Goal: Task Accomplishment & Management: Complete application form

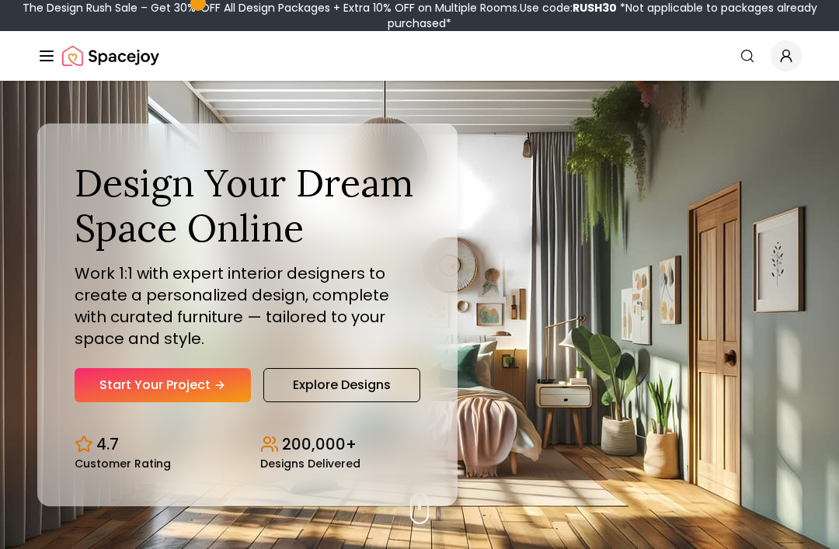
click at [204, 403] on link "Start Your Project" at bounding box center [163, 385] width 176 height 34
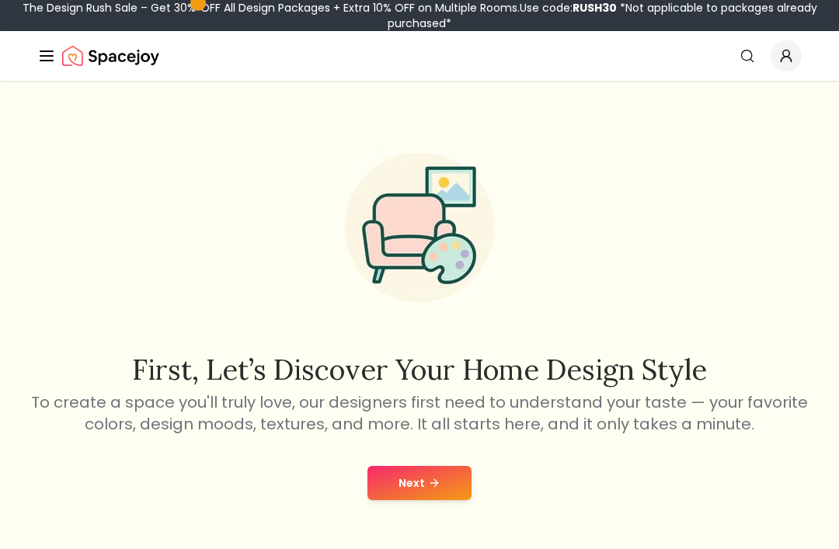
click at [440, 483] on button "Next" at bounding box center [420, 483] width 104 height 34
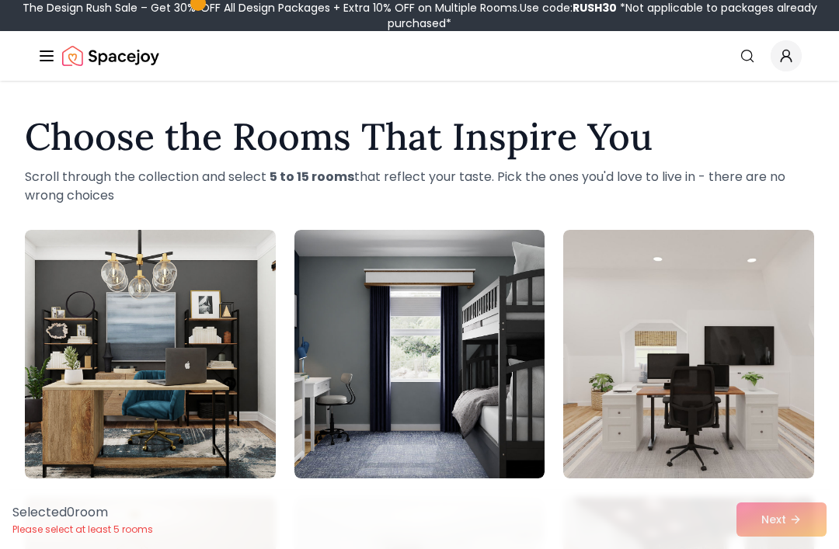
click at [183, 337] on img at bounding box center [150, 354] width 251 height 249
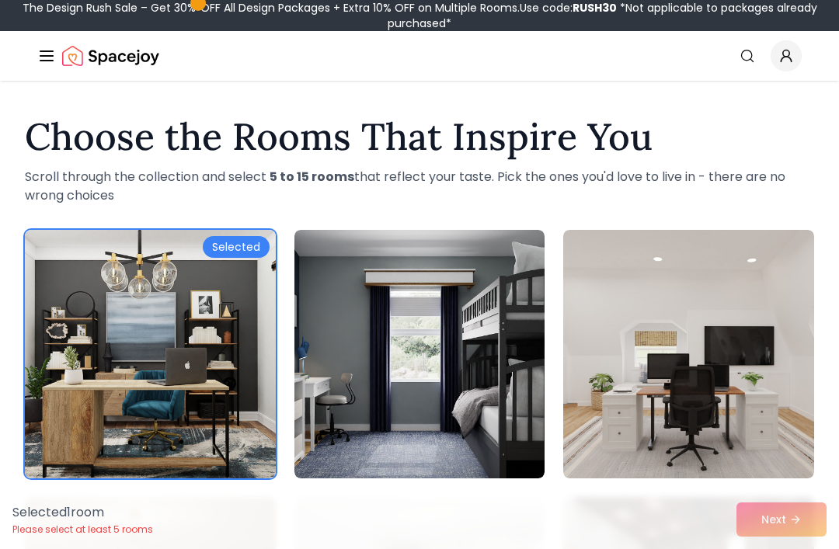
click at [775, 520] on div "Selected 1 room Please select at least 5 rooms Next" at bounding box center [419, 519] width 839 height 59
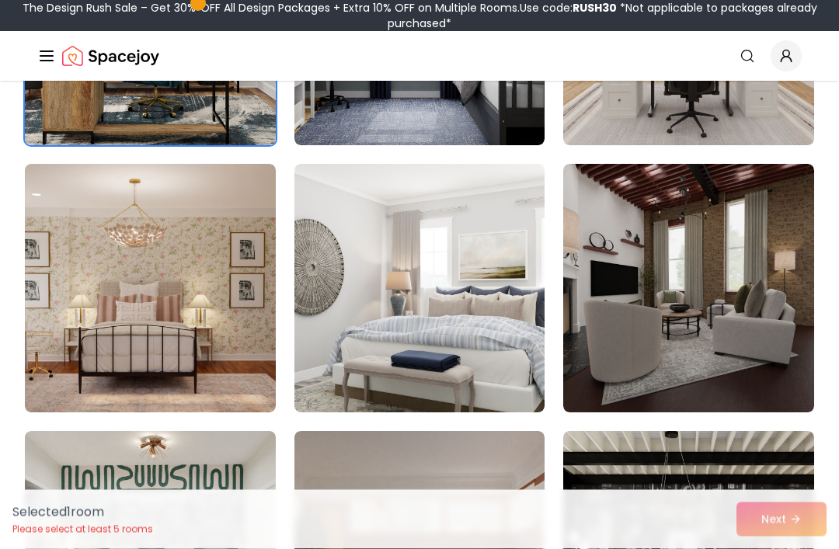
scroll to position [340, 0]
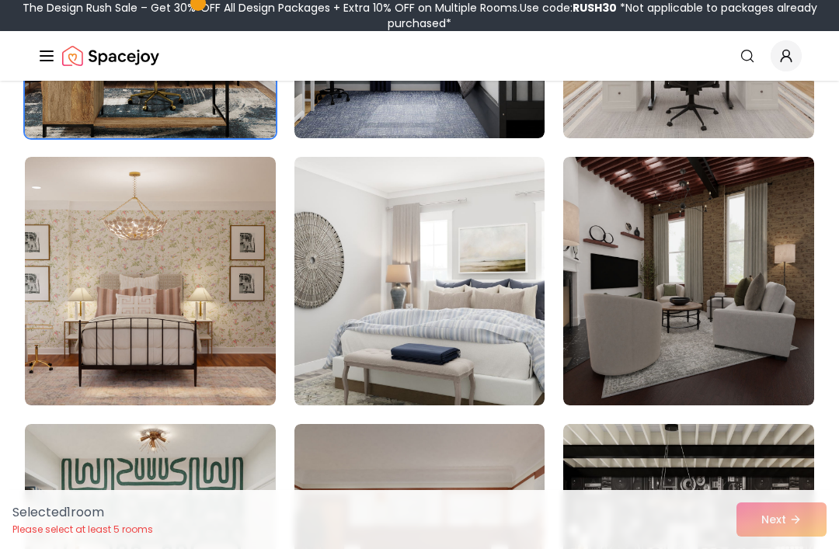
click at [501, 291] on img at bounding box center [420, 281] width 251 height 249
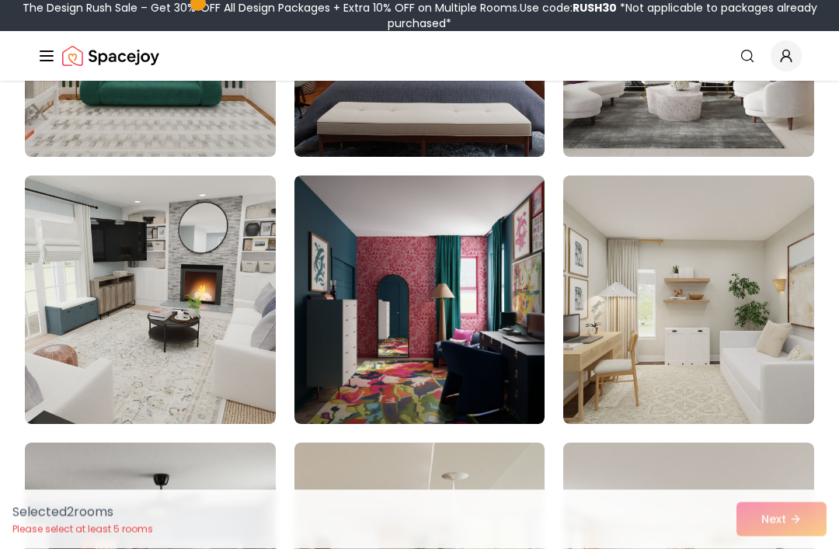
scroll to position [857, 0]
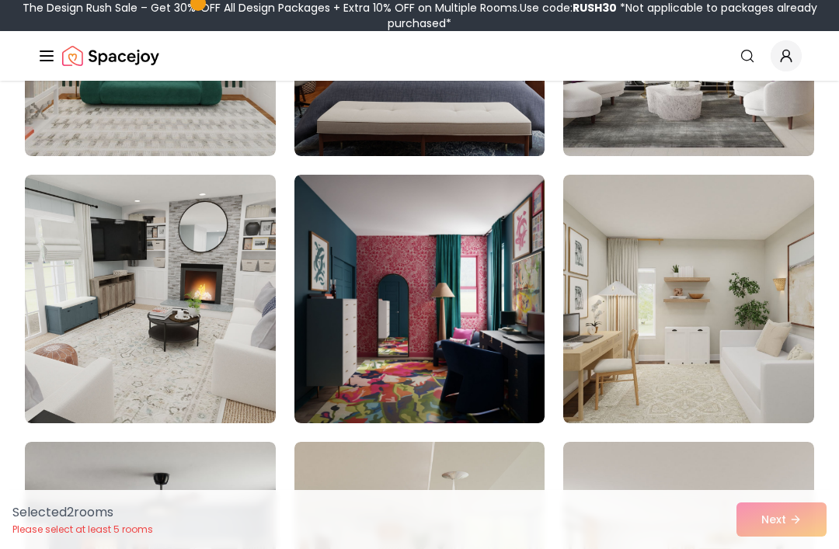
click at [176, 316] on img at bounding box center [150, 299] width 251 height 249
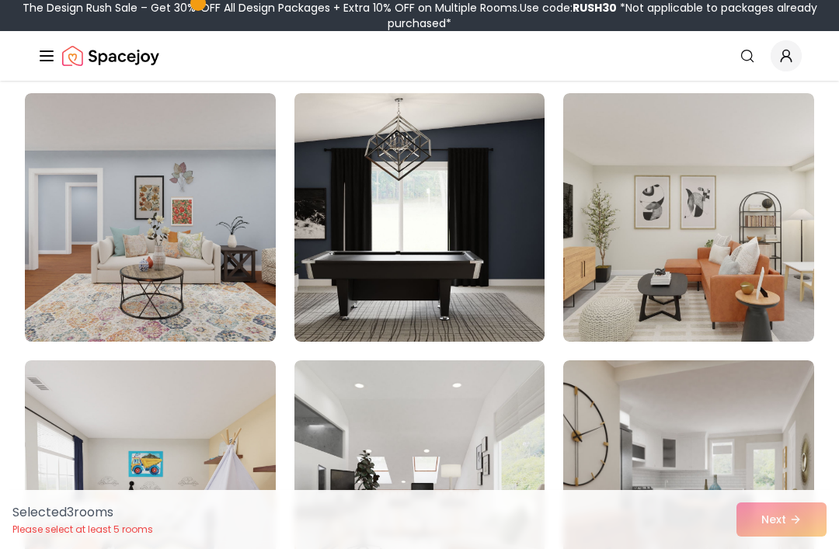
click at [221, 281] on img at bounding box center [150, 217] width 251 height 249
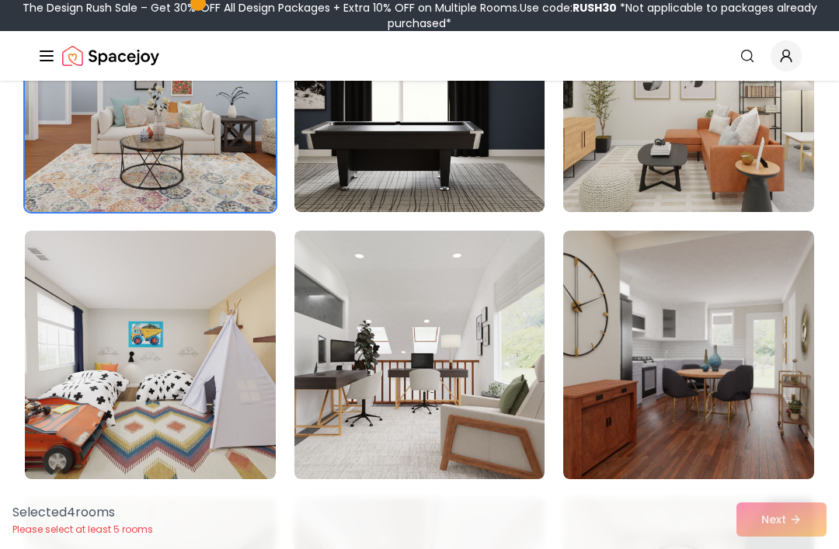
scroll to position [1603, 0]
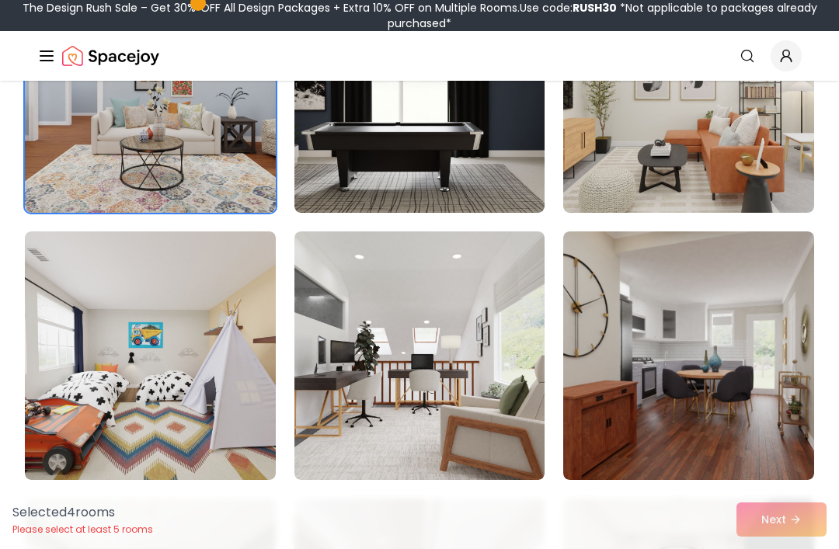
click at [180, 372] on img at bounding box center [150, 356] width 251 height 249
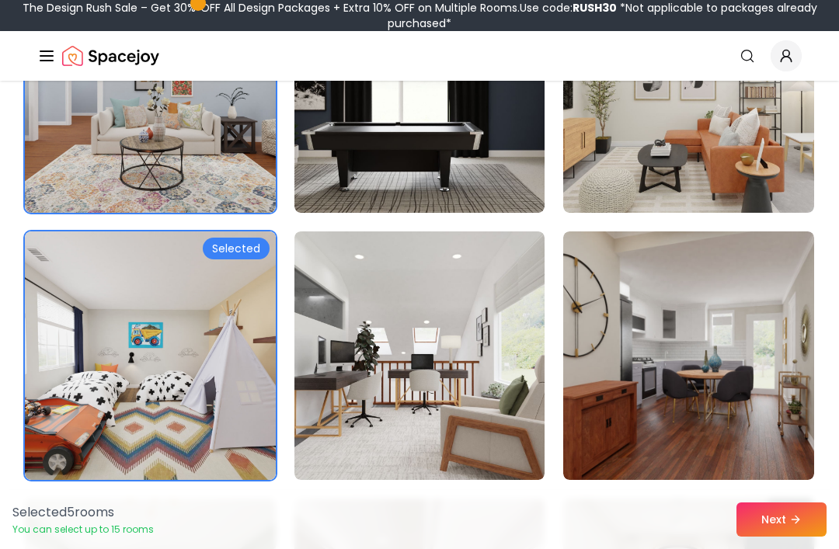
click at [480, 323] on img at bounding box center [420, 356] width 251 height 249
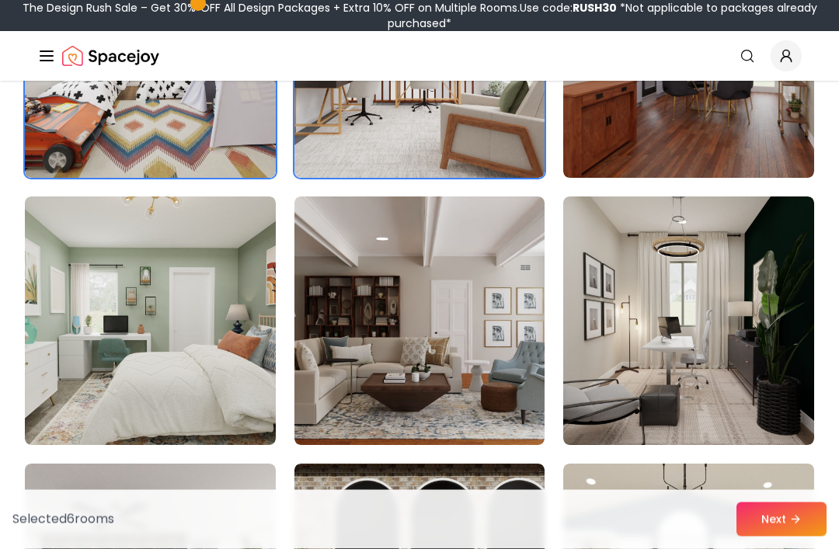
scroll to position [1905, 0]
click at [263, 299] on img at bounding box center [150, 321] width 251 height 249
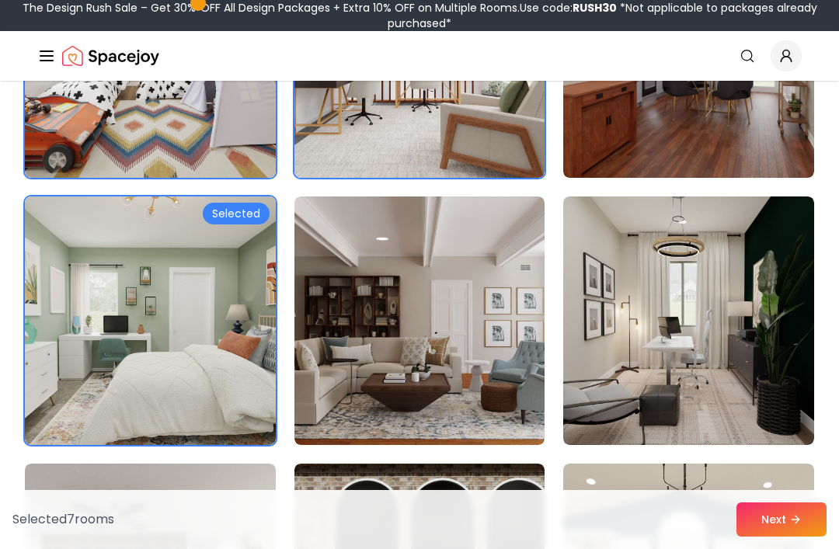
click at [428, 365] on img at bounding box center [420, 321] width 251 height 249
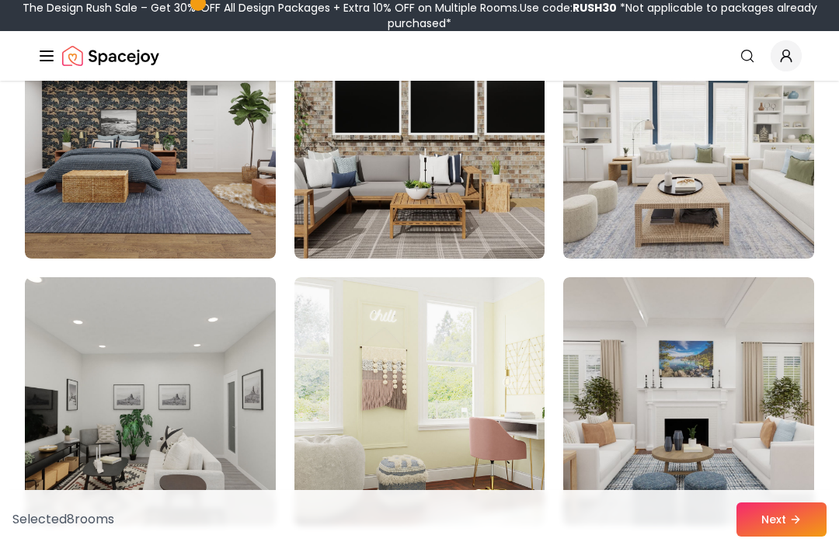
scroll to position [2360, 0]
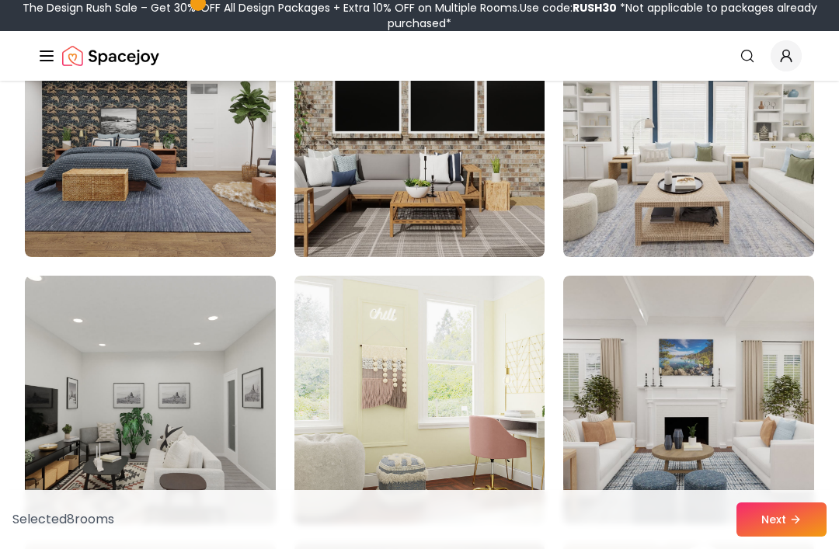
click at [466, 379] on img at bounding box center [420, 400] width 251 height 249
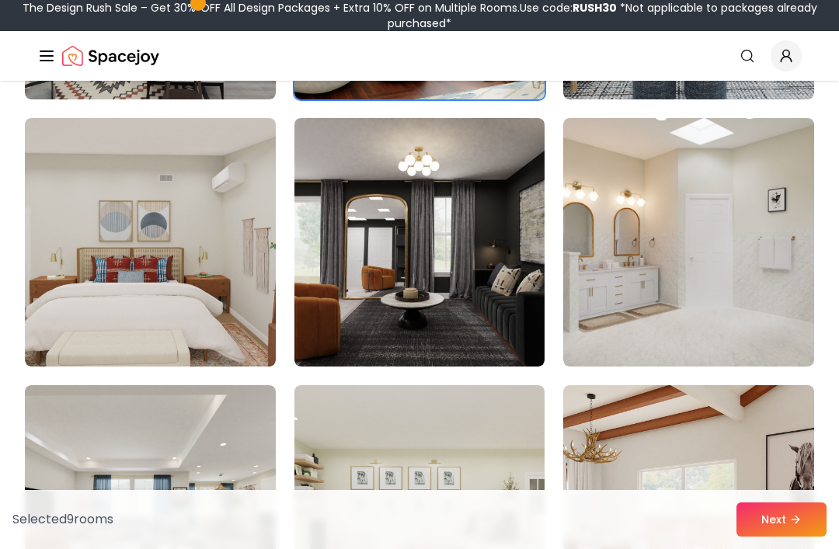
scroll to position [2789, 0]
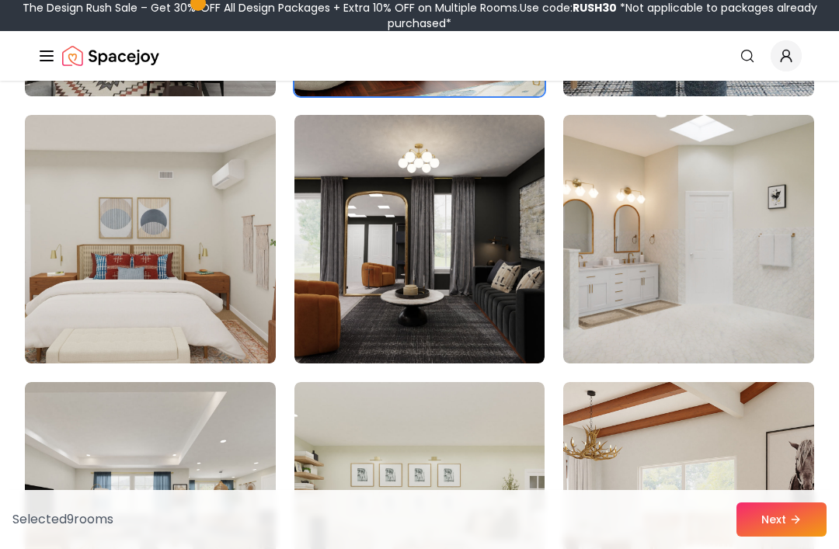
click at [727, 240] on img at bounding box center [688, 239] width 251 height 249
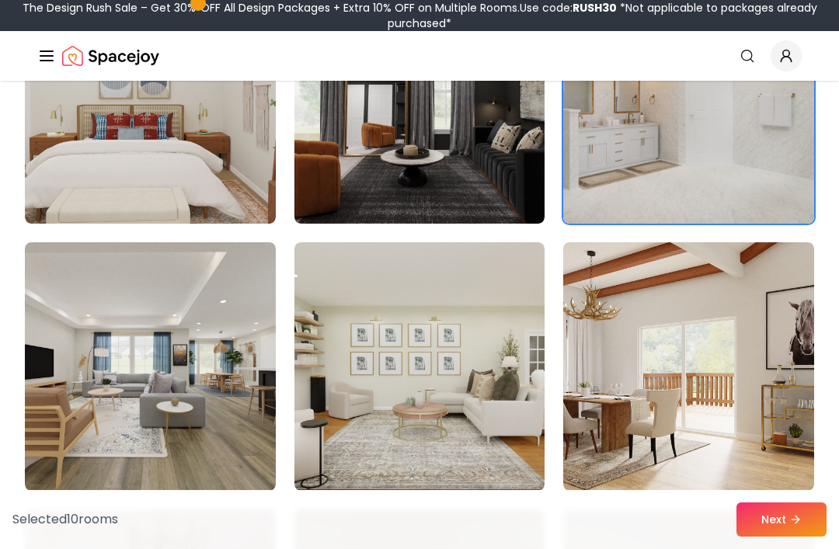
scroll to position [2933, 0]
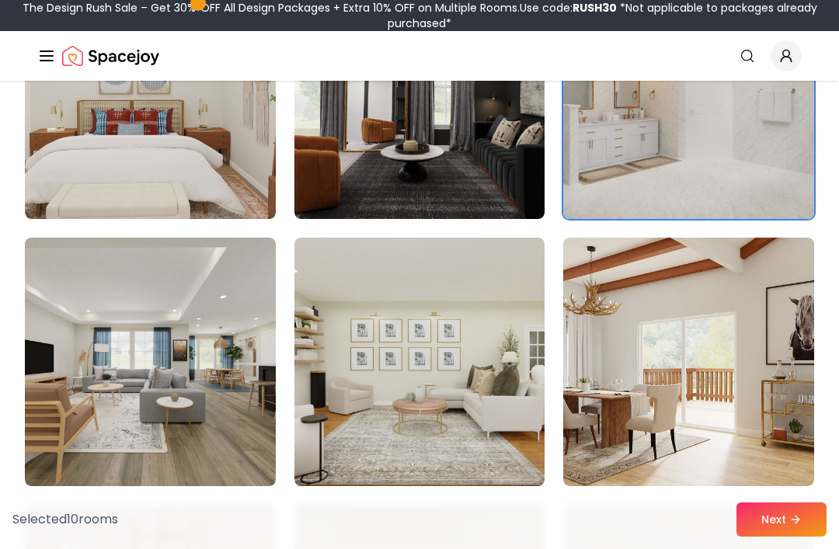
click at [186, 367] on img at bounding box center [150, 362] width 251 height 249
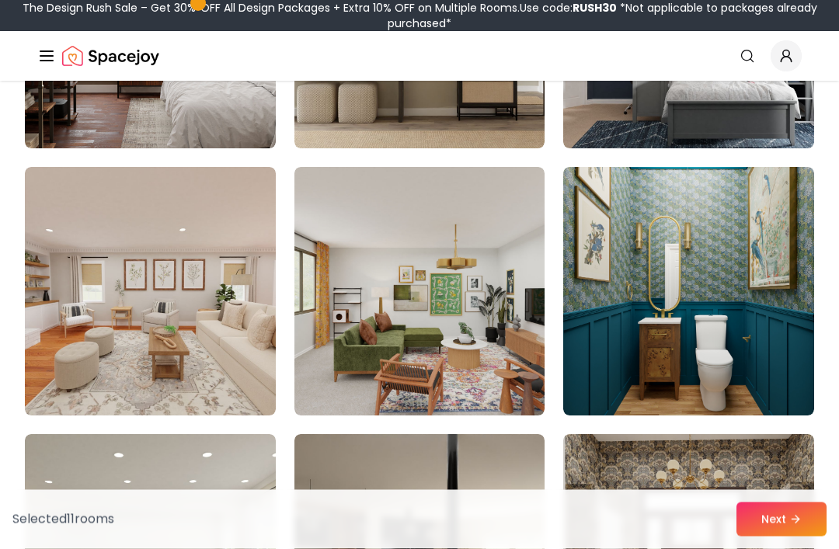
scroll to position [5677, 0]
click at [682, 297] on img at bounding box center [688, 291] width 251 height 249
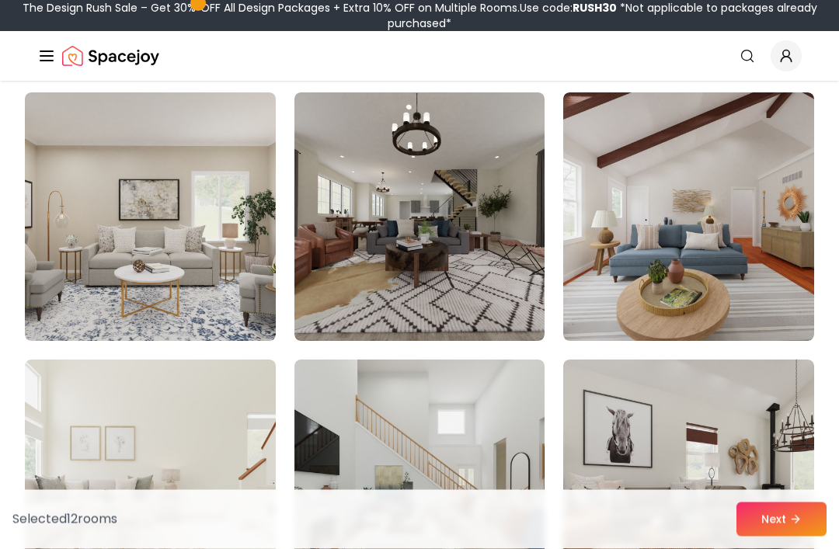
scroll to position [4667, 0]
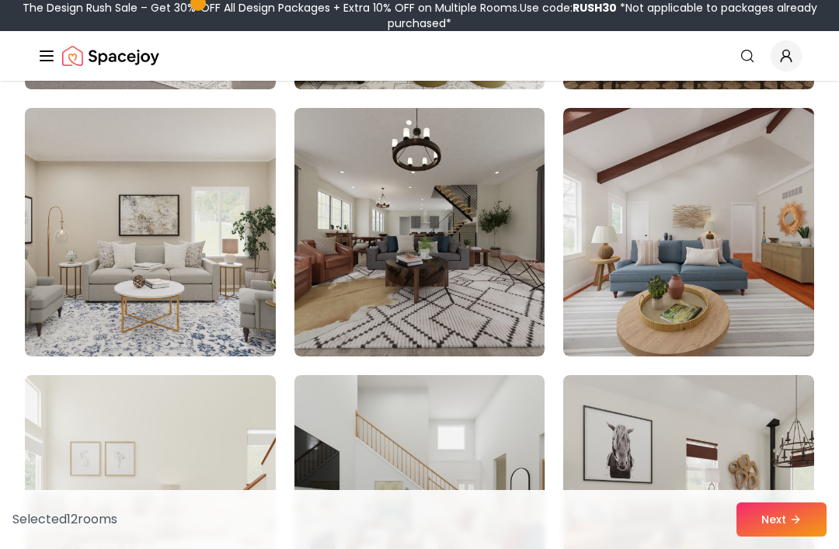
click at [774, 525] on button "Next" at bounding box center [782, 520] width 90 height 34
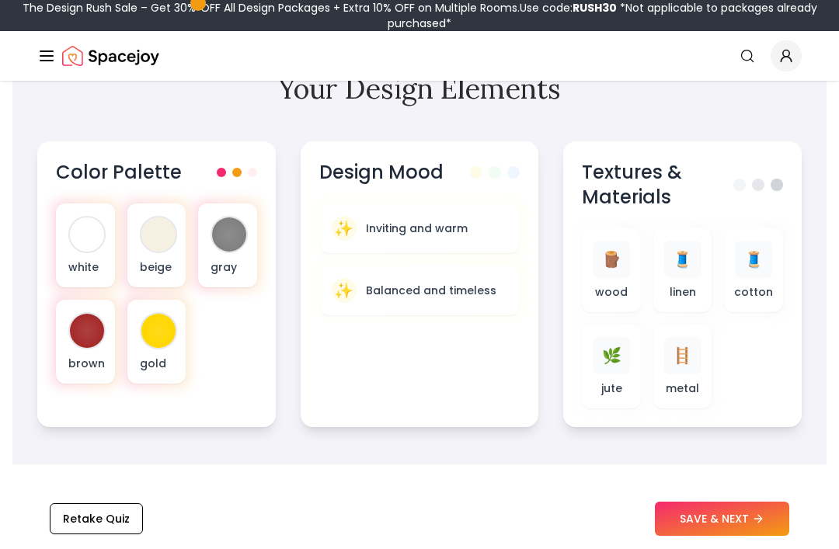
scroll to position [561, 0]
click at [71, 255] on div "white" at bounding box center [85, 246] width 59 height 84
click at [152, 260] on p "beige" at bounding box center [157, 268] width 34 height 16
click at [239, 251] on div at bounding box center [229, 234] width 37 height 37
click at [187, 349] on div at bounding box center [156, 342] width 65 height 90
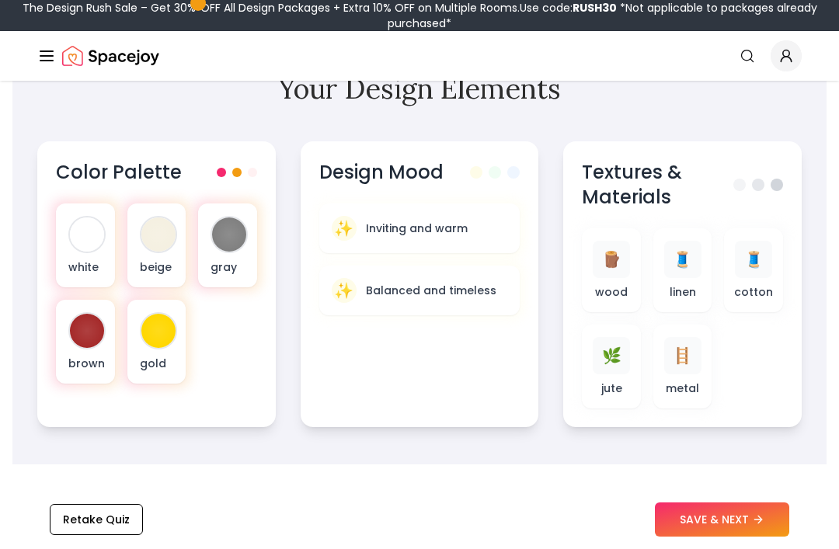
click at [103, 339] on div at bounding box center [86, 330] width 37 height 37
click at [102, 338] on div at bounding box center [87, 331] width 34 height 34
click at [160, 356] on div "gold" at bounding box center [156, 342] width 59 height 84
click at [56, 251] on div "white" at bounding box center [85, 246] width 59 height 84
click at [148, 267] on p "beige" at bounding box center [157, 268] width 34 height 16
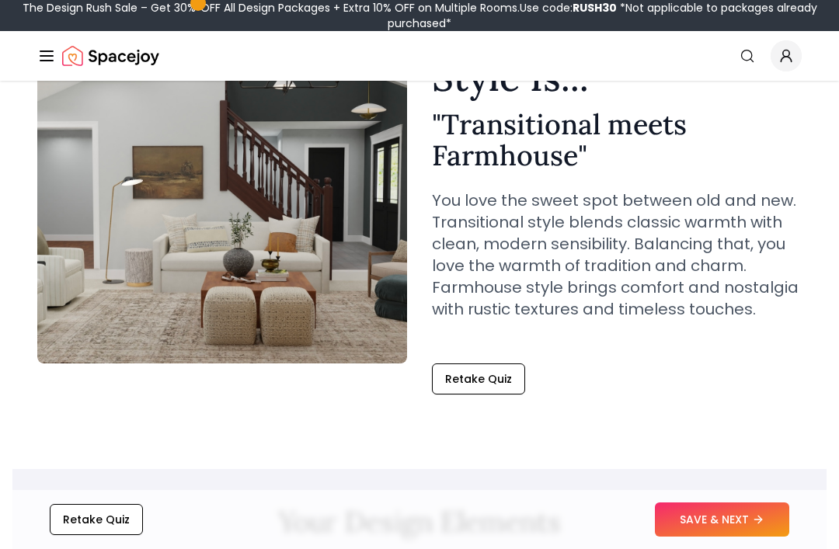
scroll to position [0, 0]
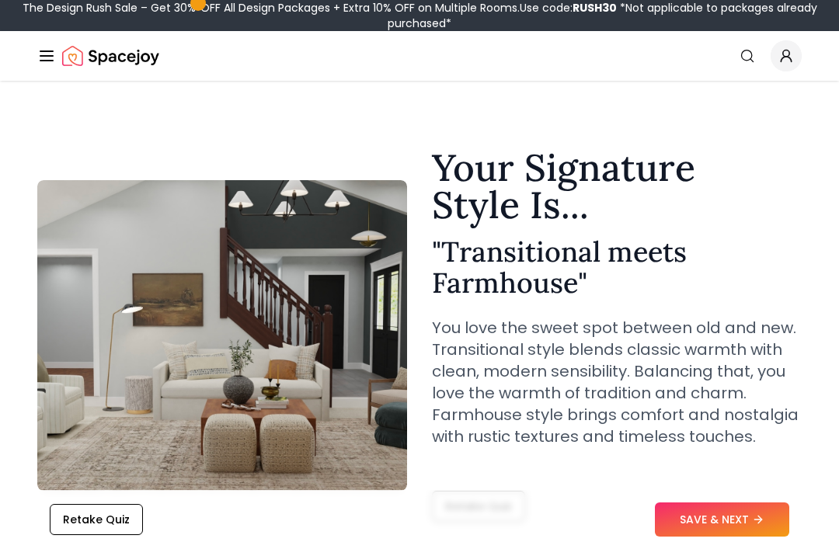
click at [703, 523] on button "SAVE & NEXT" at bounding box center [722, 520] width 134 height 34
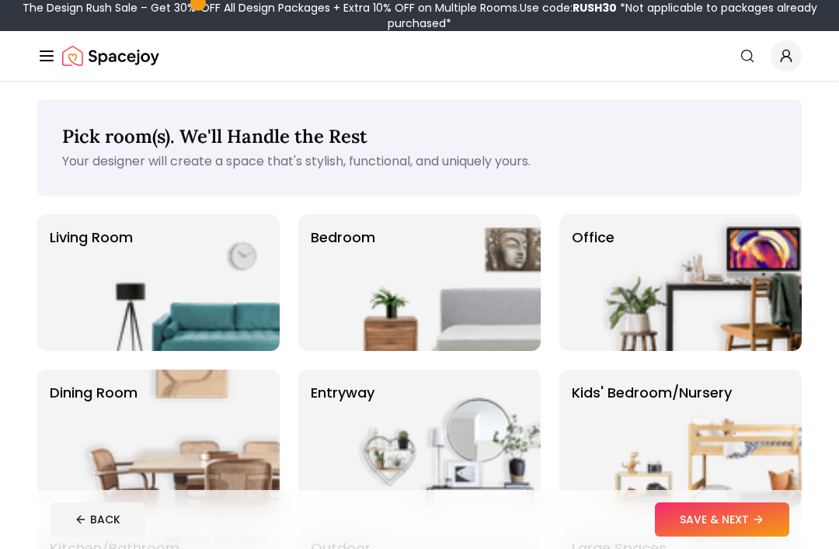
click at [395, 294] on img at bounding box center [441, 283] width 199 height 137
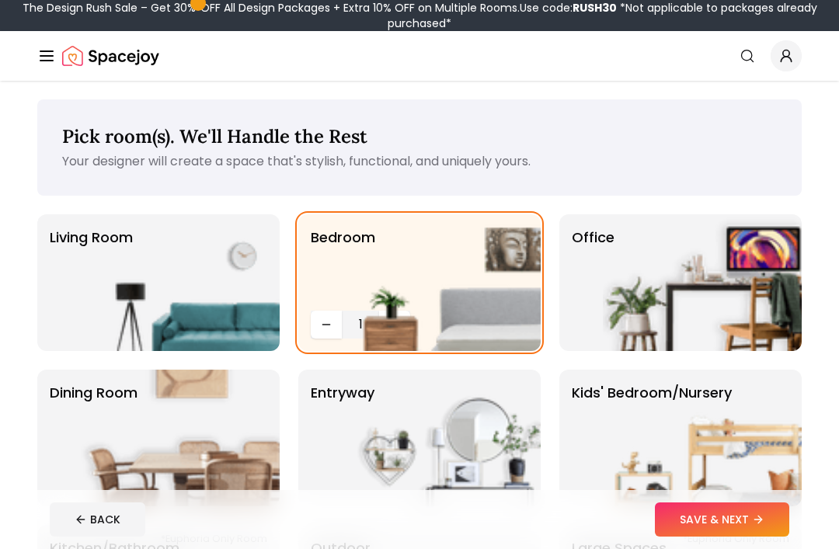
scroll to position [2, 0]
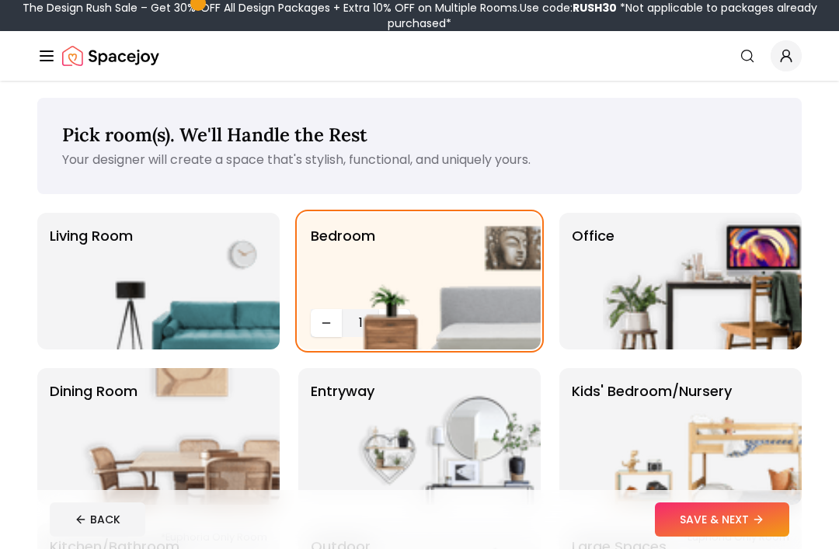
click at [392, 329] on img at bounding box center [441, 281] width 199 height 137
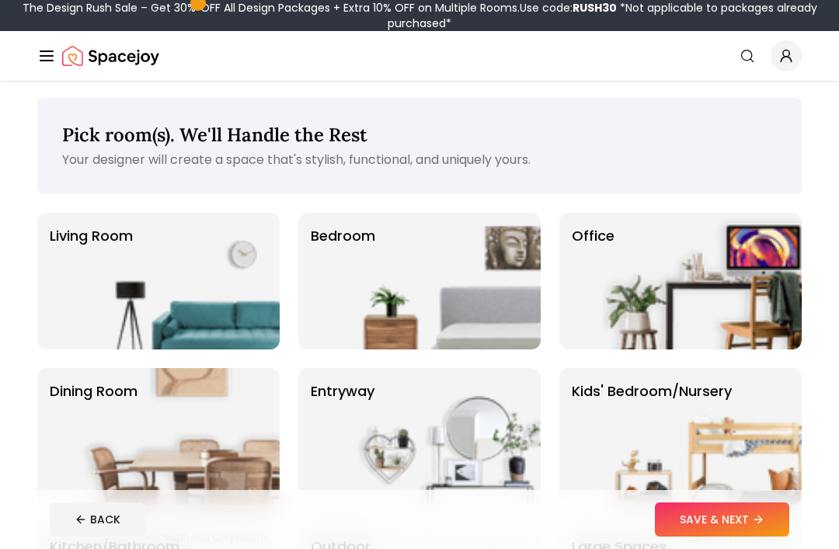
click at [333, 273] on p "Bedroom" at bounding box center [343, 281] width 65 height 112
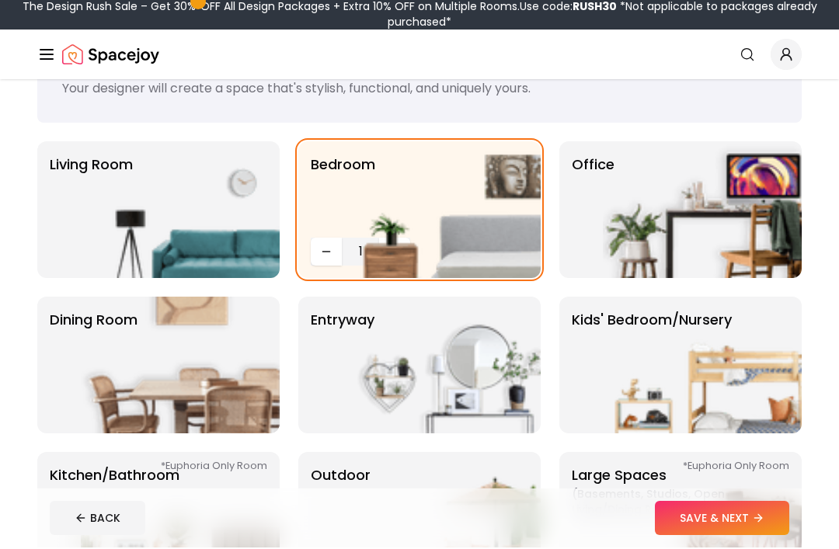
scroll to position [73, 0]
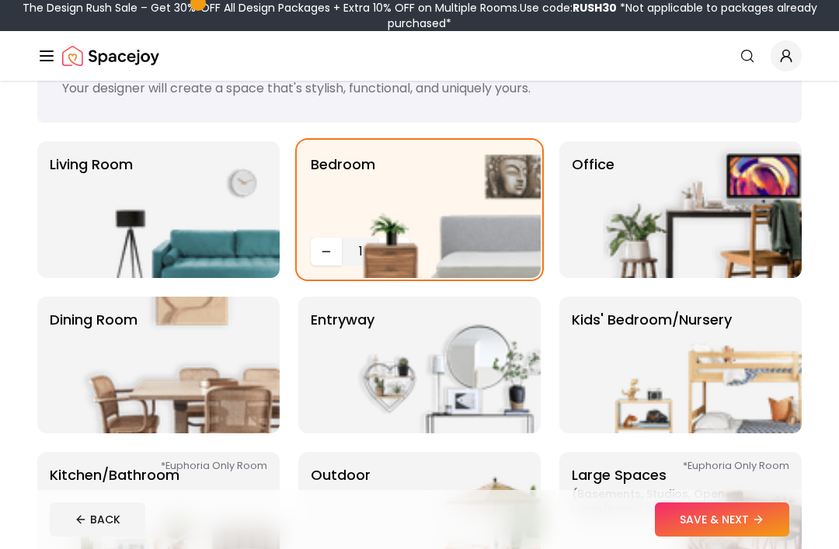
click at [633, 347] on img at bounding box center [702, 365] width 199 height 137
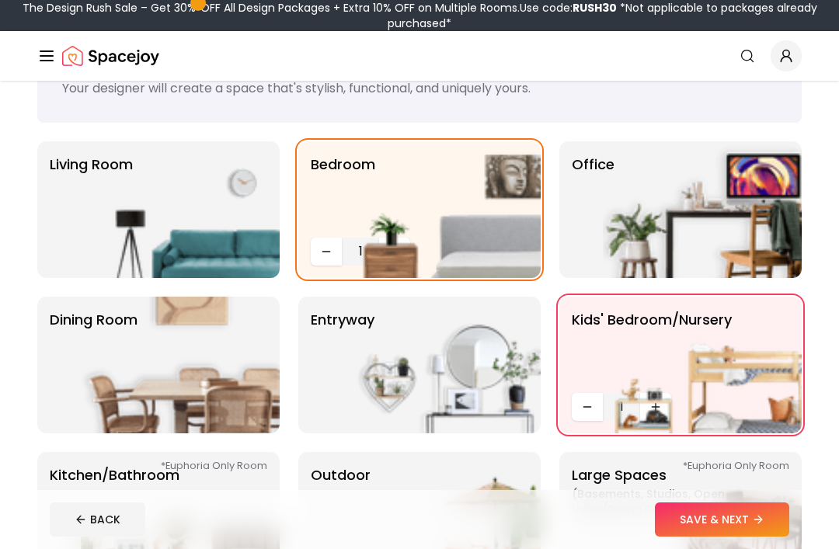
click at [364, 218] on img at bounding box center [441, 209] width 199 height 137
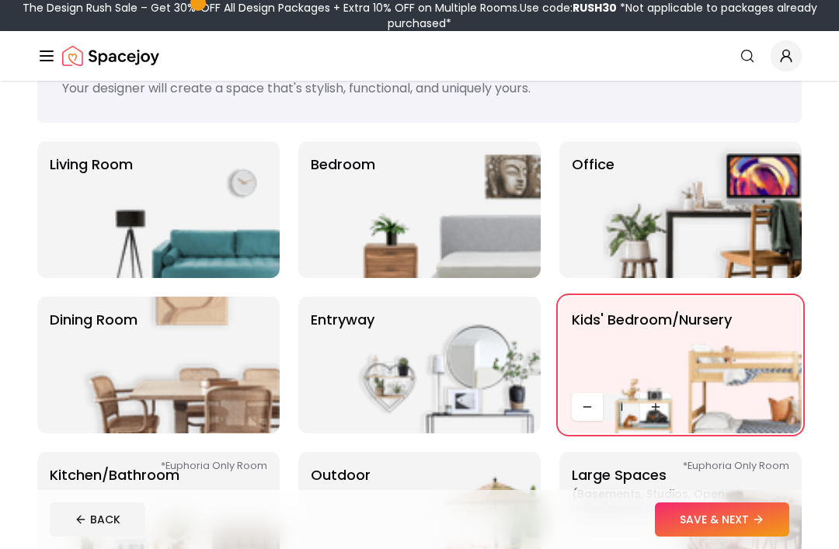
click at [357, 207] on img at bounding box center [441, 209] width 199 height 137
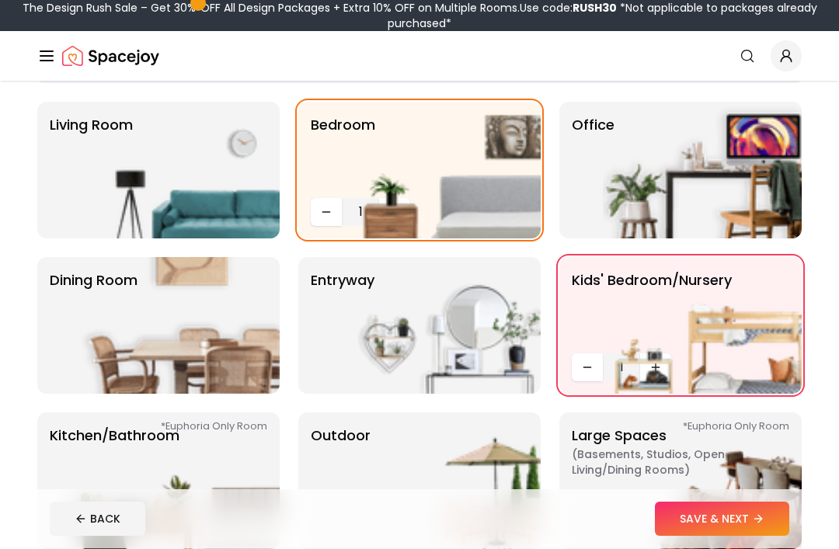
scroll to position [113, 0]
click at [476, 481] on img at bounding box center [441, 481] width 199 height 137
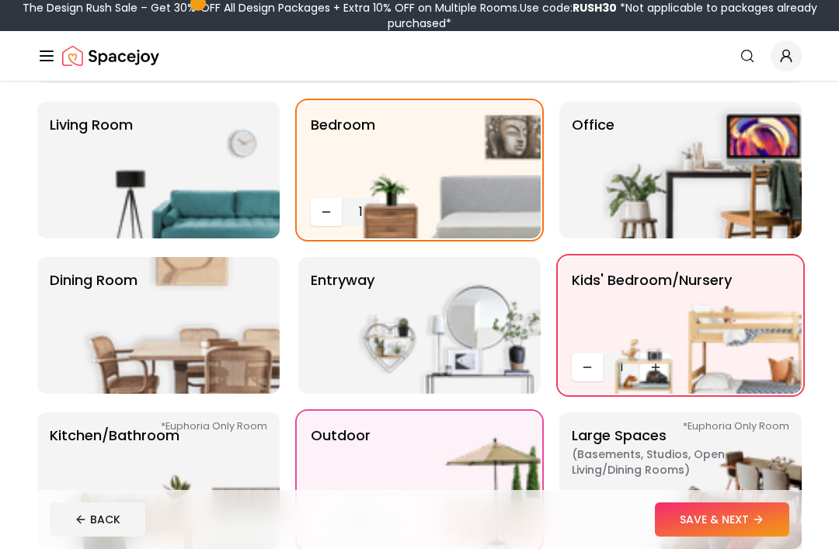
click at [756, 526] on icon at bounding box center [758, 520] width 12 height 12
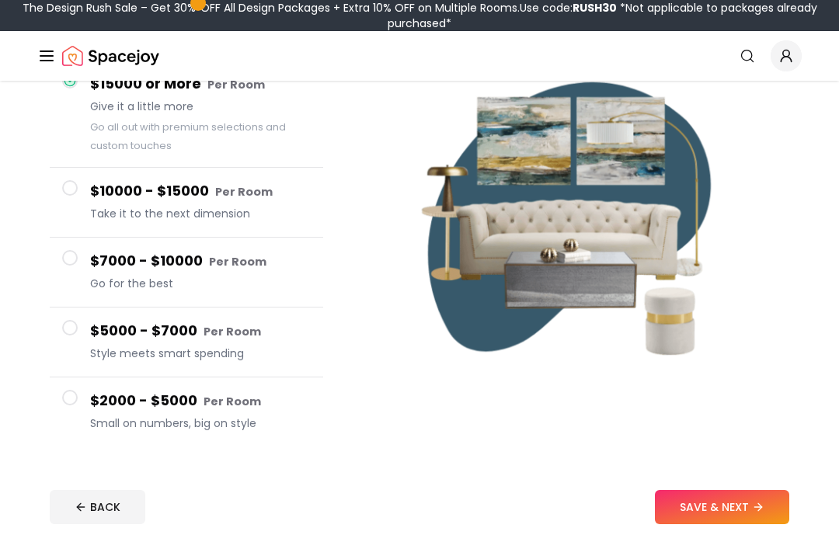
scroll to position [166, 0]
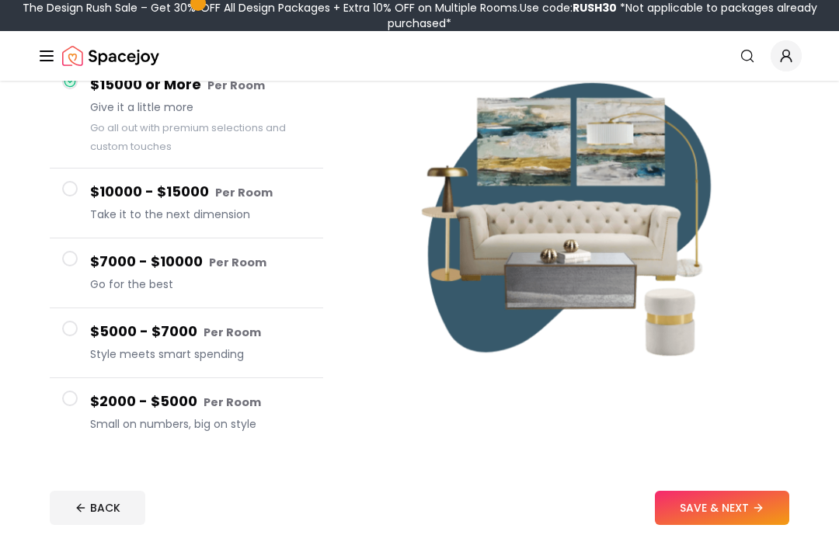
click at [227, 420] on span "Small on numbers, big on style" at bounding box center [200, 425] width 221 height 16
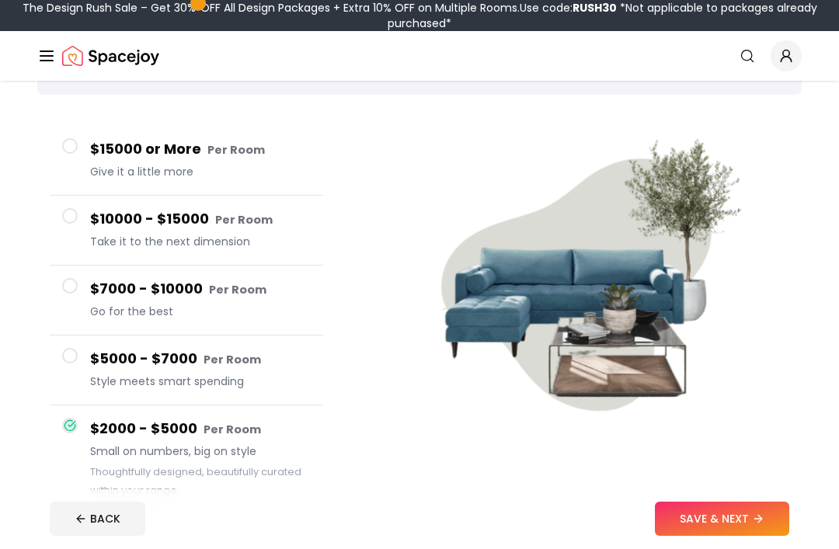
click at [179, 156] on h4 "$15000 or More Per Room" at bounding box center [200, 150] width 221 height 23
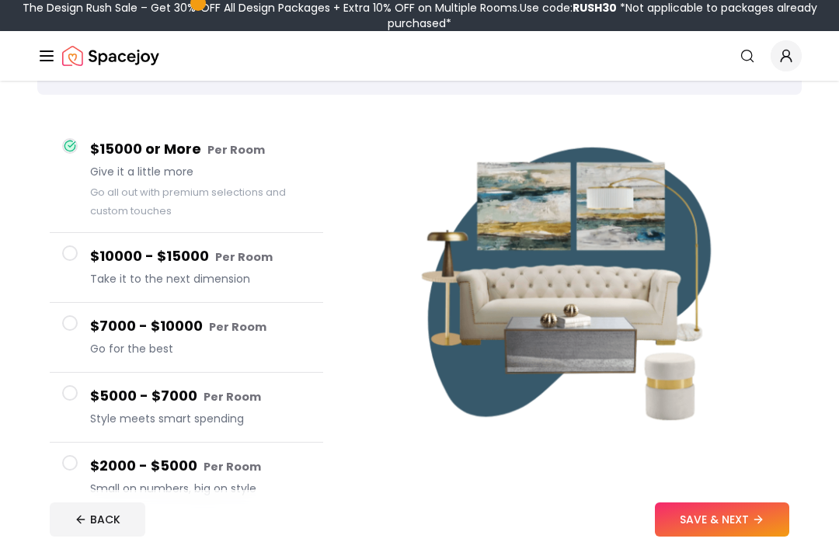
click at [753, 537] on button "SAVE & NEXT" at bounding box center [722, 520] width 134 height 34
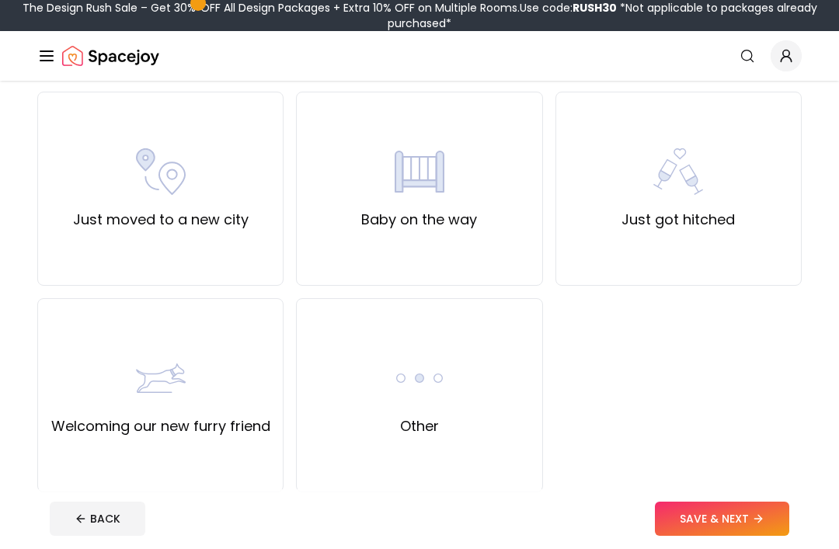
scroll to position [536, 0]
click at [488, 398] on div "Other" at bounding box center [419, 395] width 246 height 194
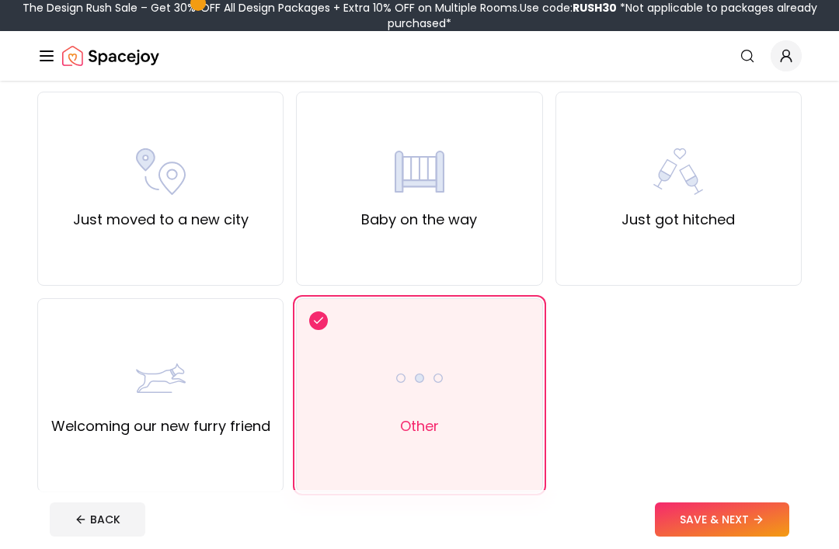
click at [766, 537] on button "SAVE & NEXT" at bounding box center [722, 520] width 134 height 34
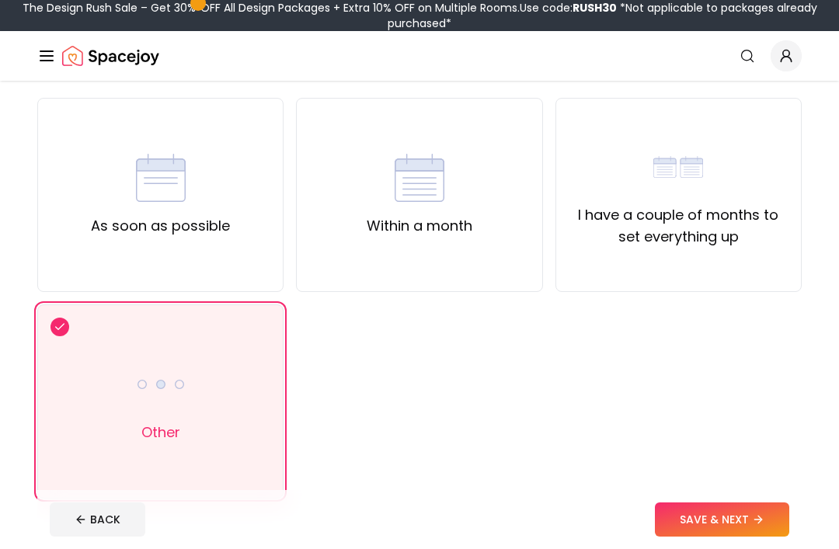
scroll to position [118, 0]
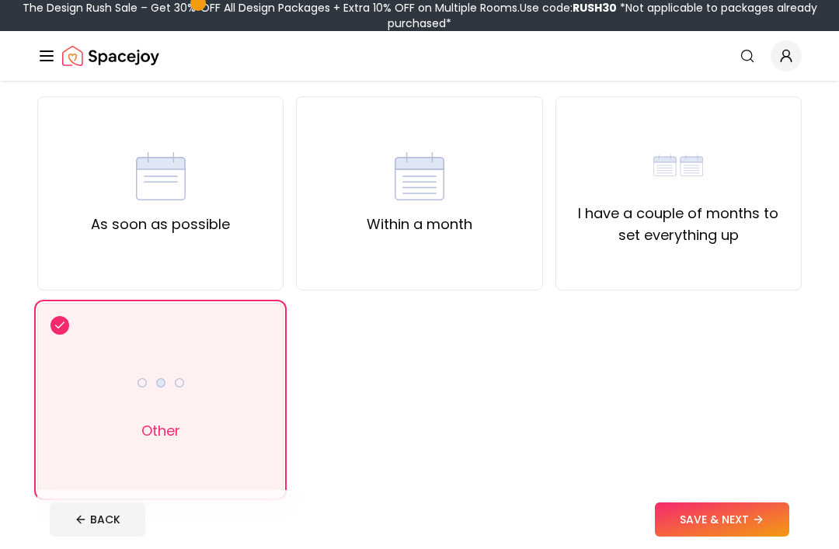
click at [262, 445] on div "Other" at bounding box center [160, 400] width 246 height 194
click at [737, 537] on button "SAVE & NEXT" at bounding box center [722, 520] width 134 height 34
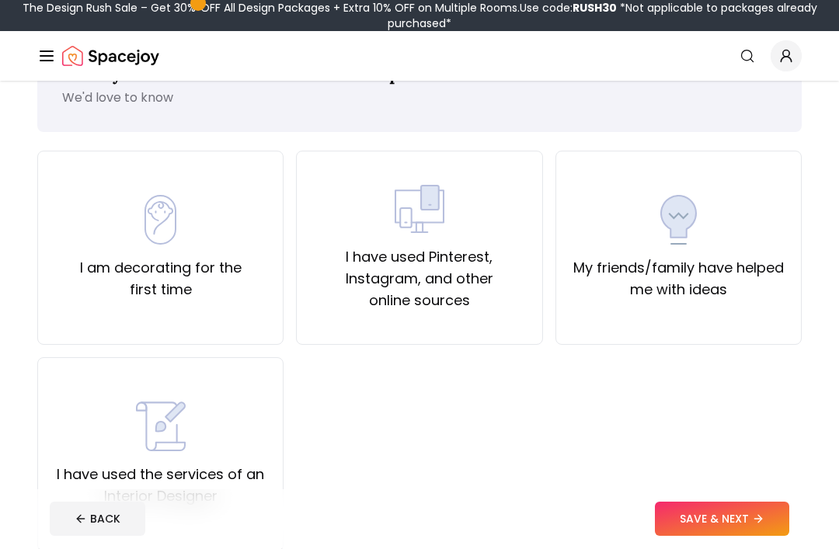
scroll to position [64, 0]
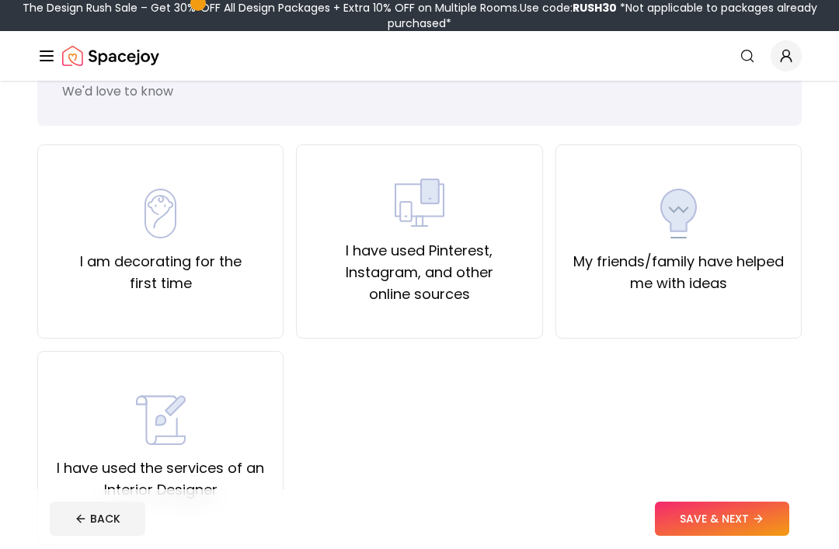
click at [759, 526] on icon at bounding box center [758, 520] width 12 height 12
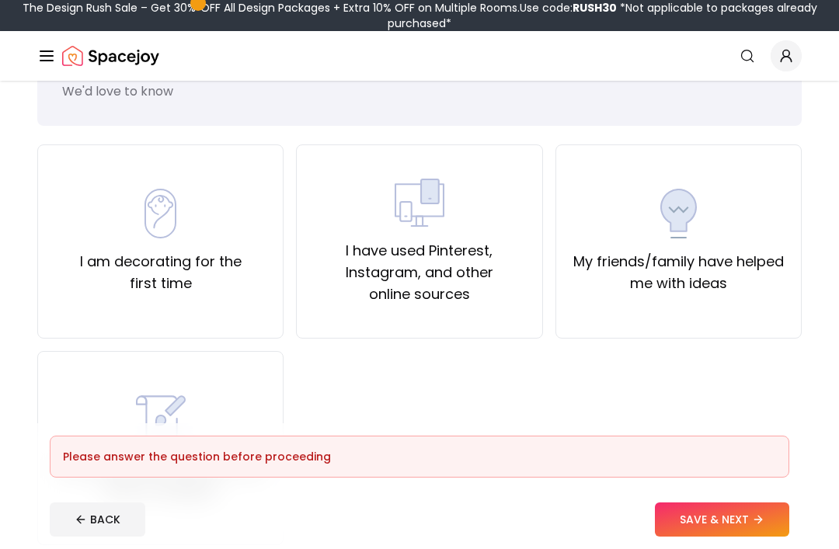
click at [237, 265] on label "I am decorating for the first time" at bounding box center [161, 273] width 220 height 44
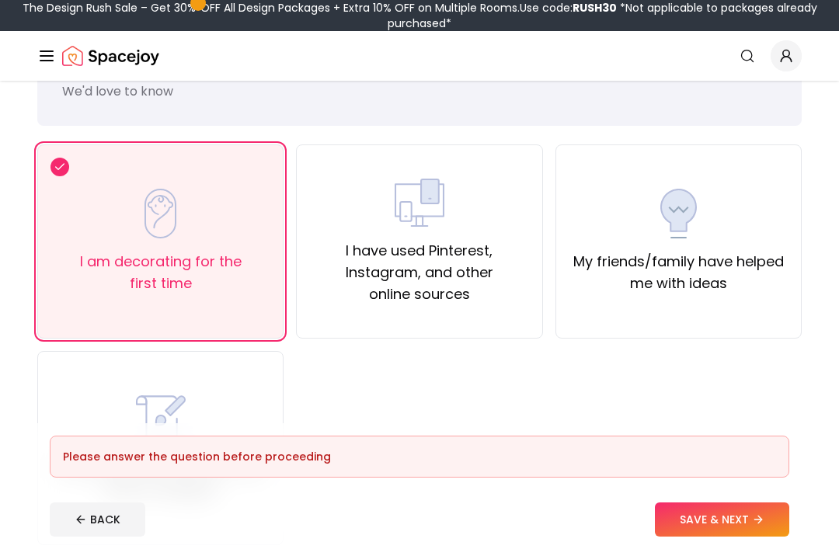
click at [745, 537] on button "SAVE & NEXT" at bounding box center [722, 520] width 134 height 34
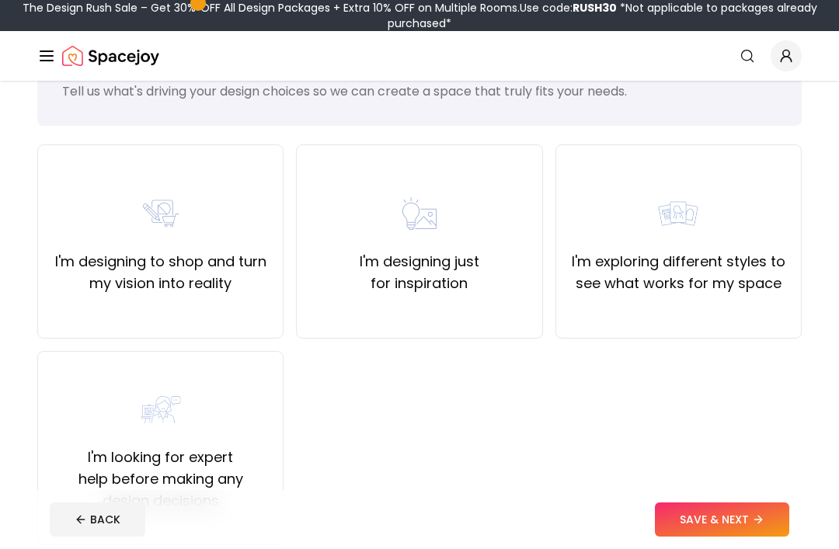
click at [228, 212] on div "I'm designing to shop and turn my vision into reality" at bounding box center [161, 242] width 220 height 106
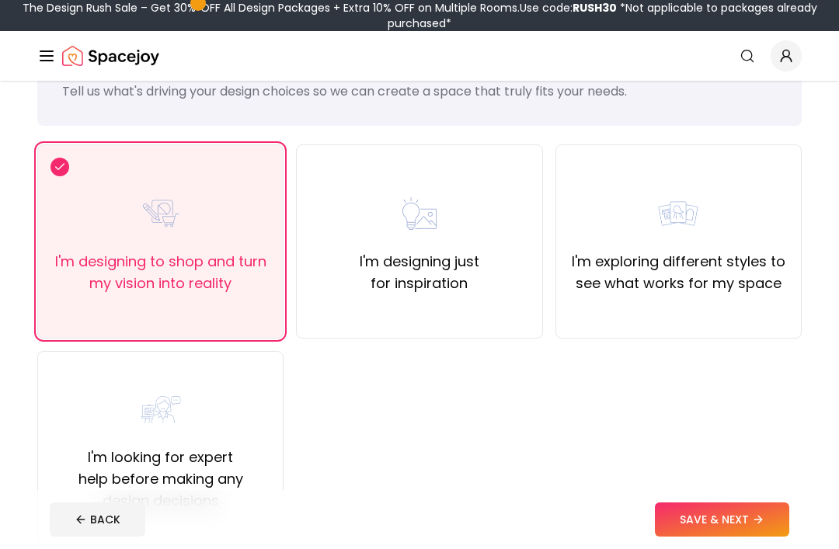
click at [717, 537] on button "SAVE & NEXT" at bounding box center [722, 520] width 134 height 34
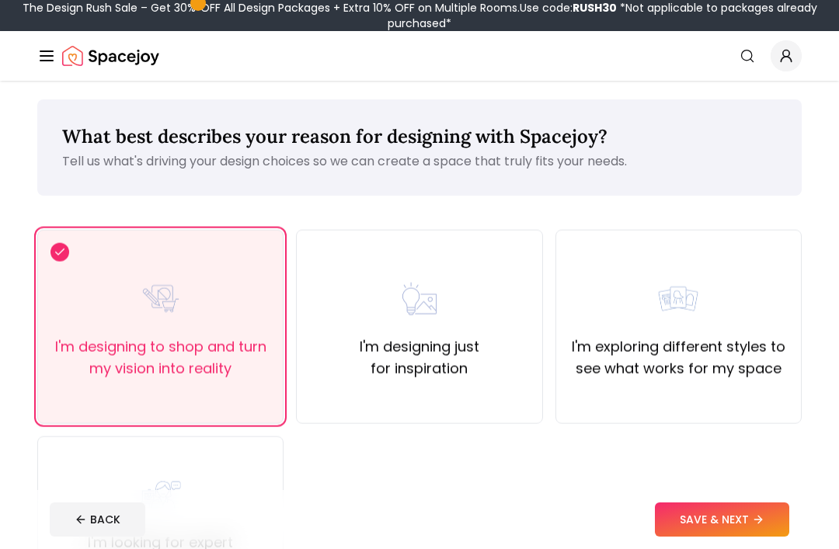
scroll to position [120, 0]
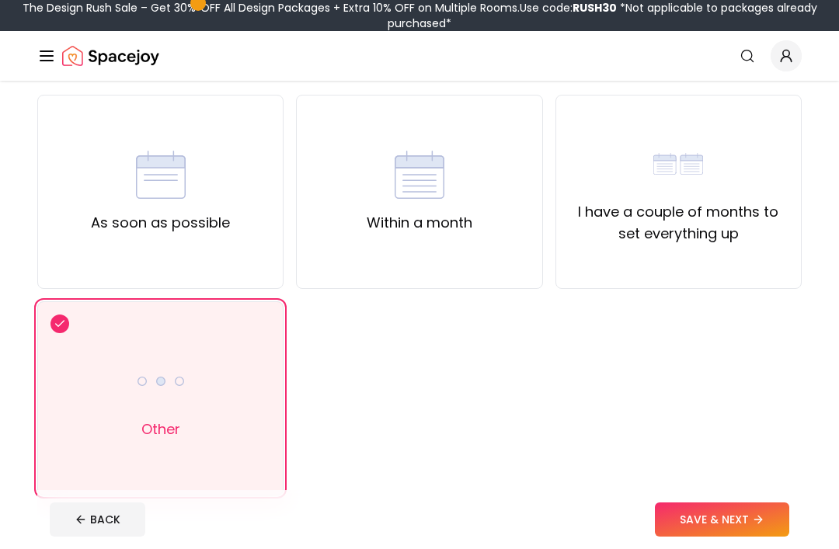
scroll to position [168, 0]
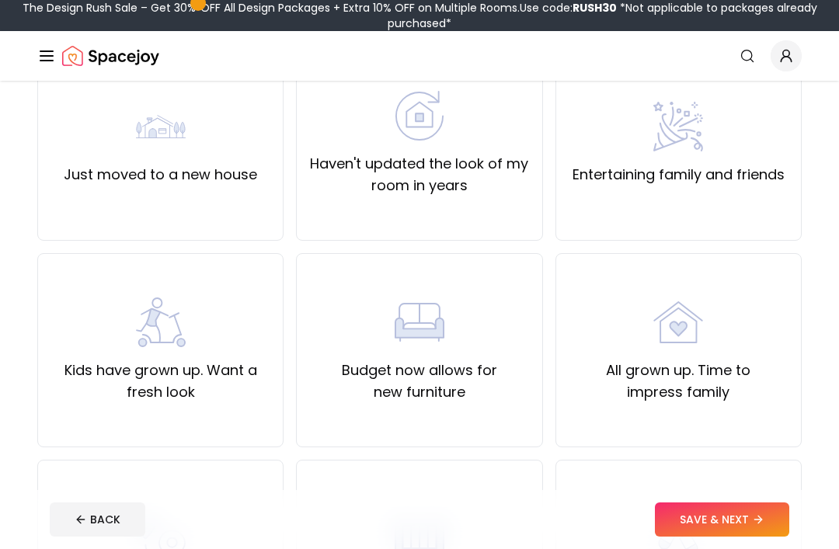
scroll to position [586, 0]
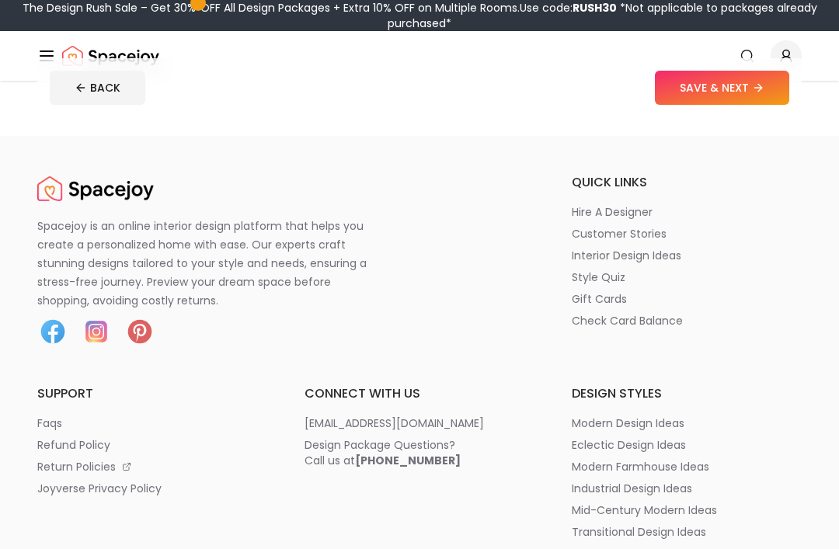
scroll to position [151, 0]
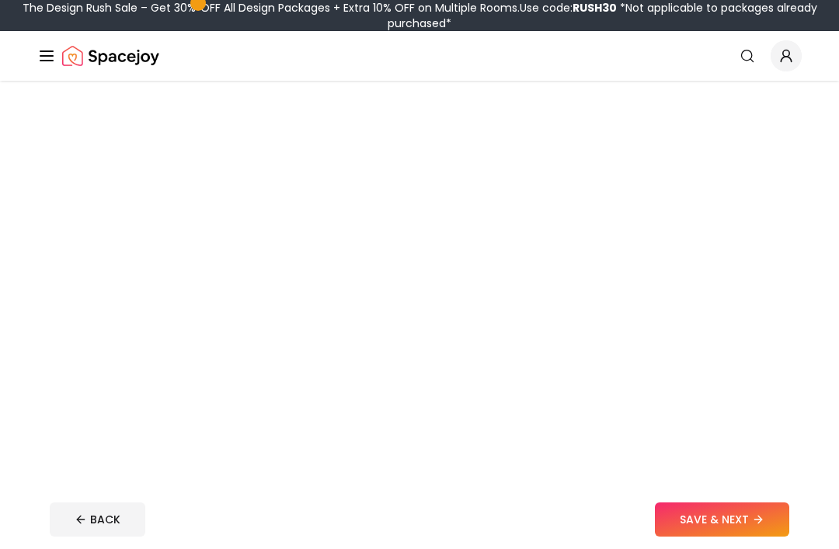
scroll to position [162, 0]
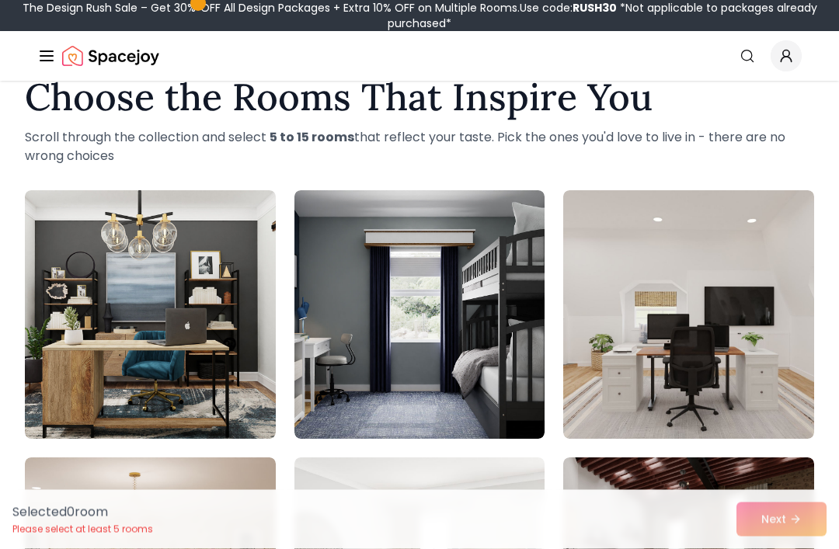
scroll to position [40, 0]
click at [208, 333] on img at bounding box center [150, 314] width 251 height 249
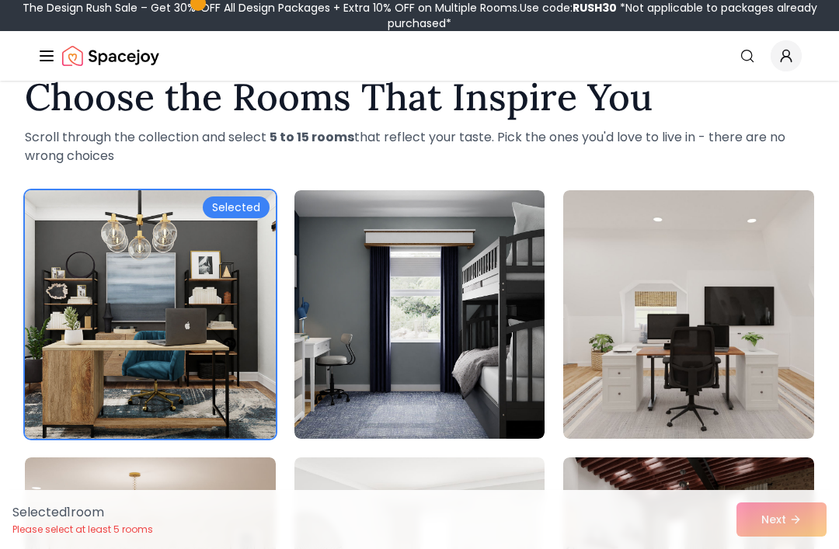
click at [472, 319] on img at bounding box center [420, 314] width 251 height 249
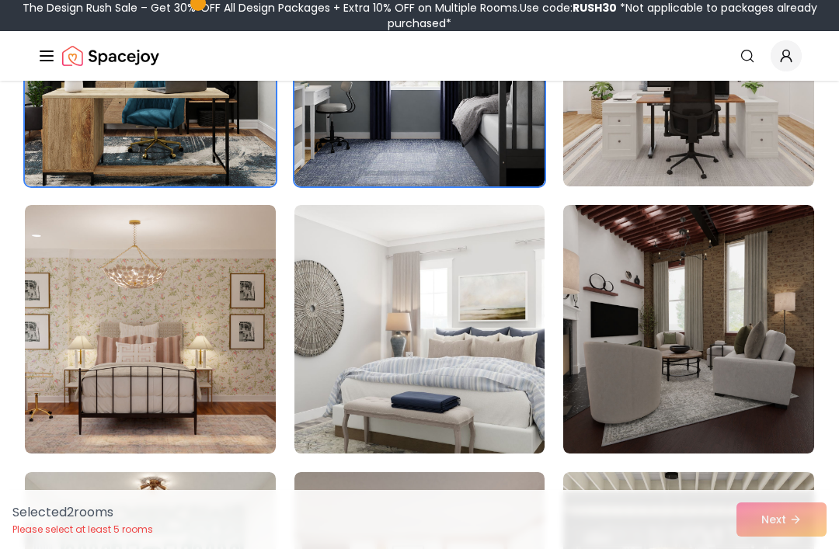
scroll to position [298, 0]
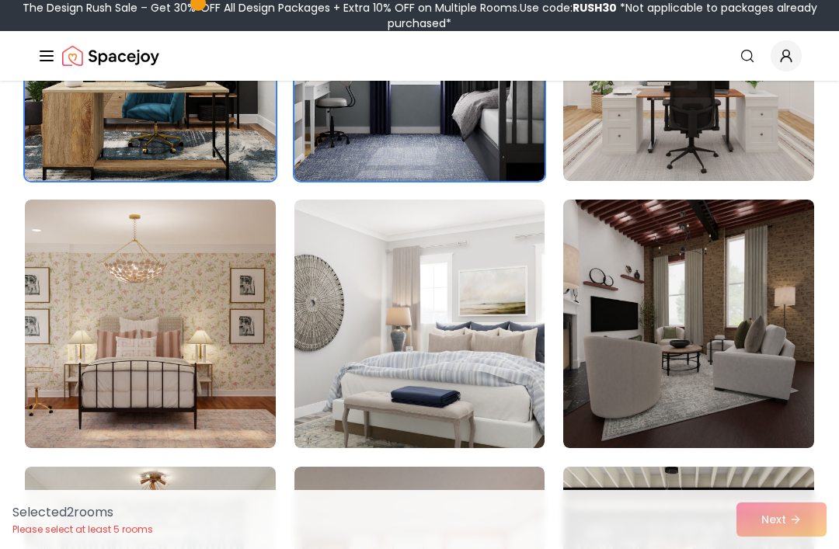
click at [478, 309] on img at bounding box center [420, 324] width 251 height 249
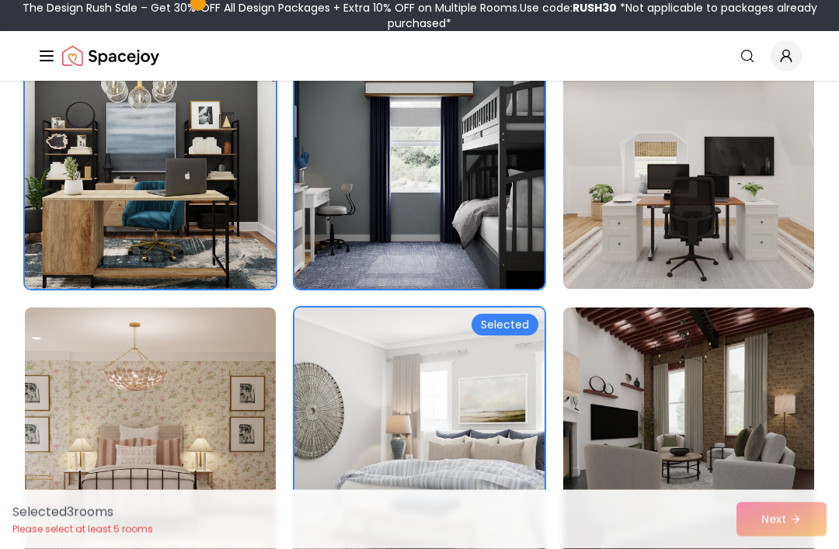
scroll to position [192, 0]
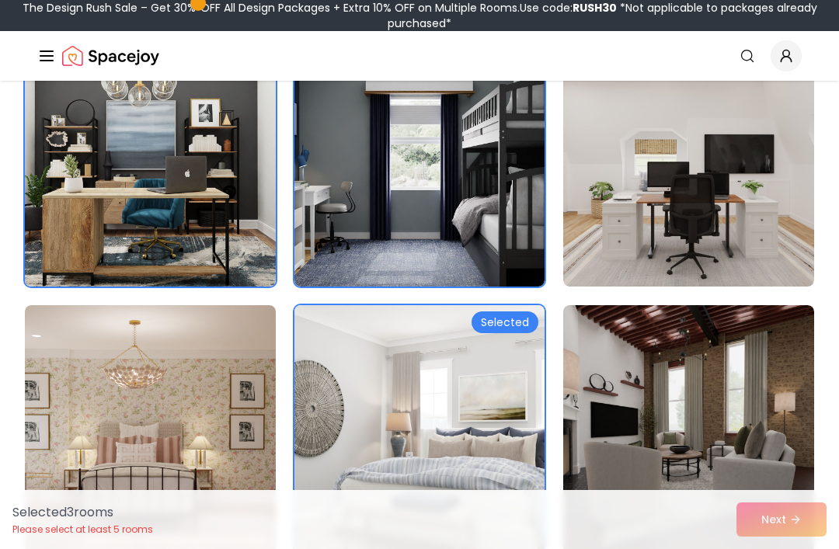
click at [484, 192] on img at bounding box center [420, 162] width 251 height 249
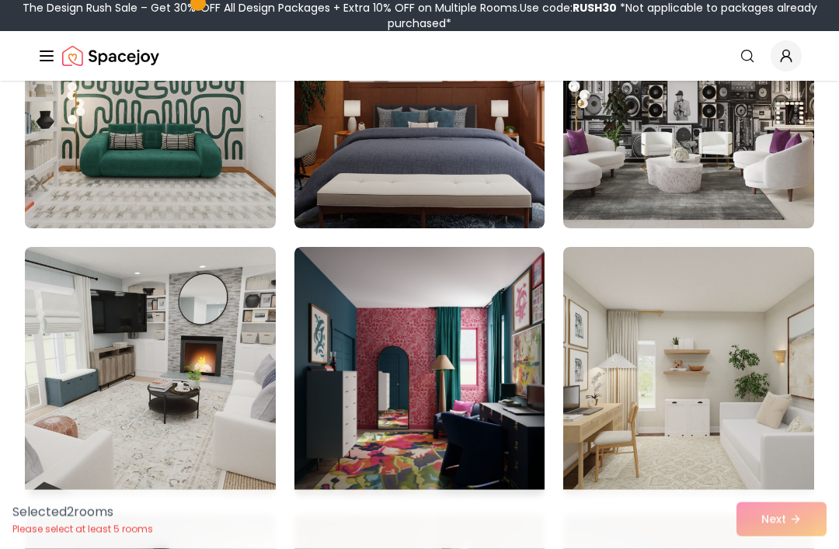
scroll to position [789, 0]
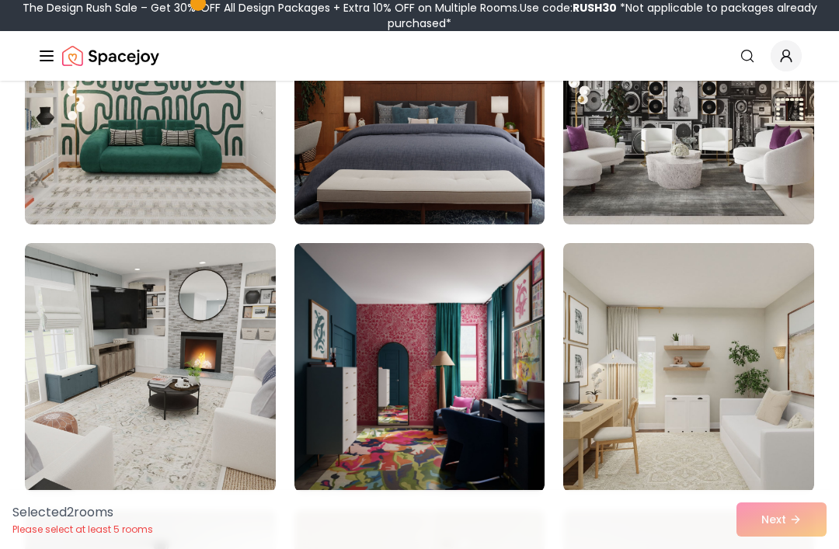
click at [507, 367] on img at bounding box center [420, 367] width 251 height 249
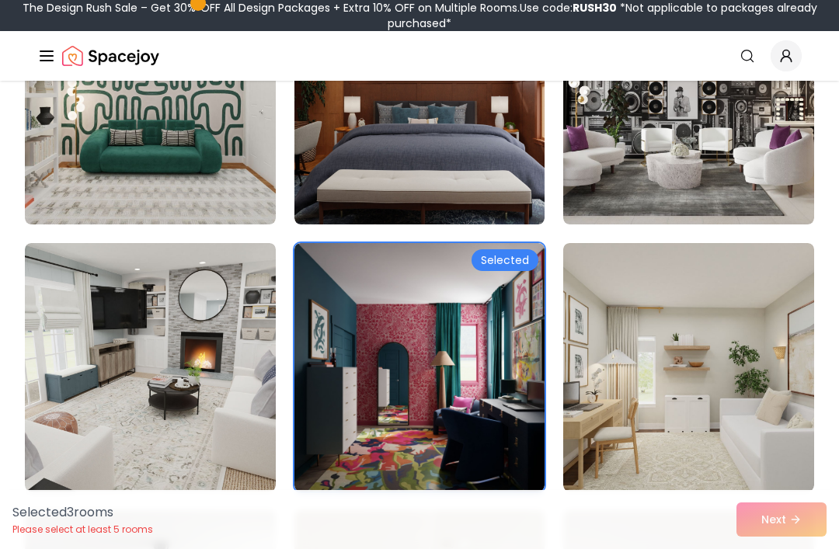
click at [213, 382] on img at bounding box center [150, 367] width 251 height 249
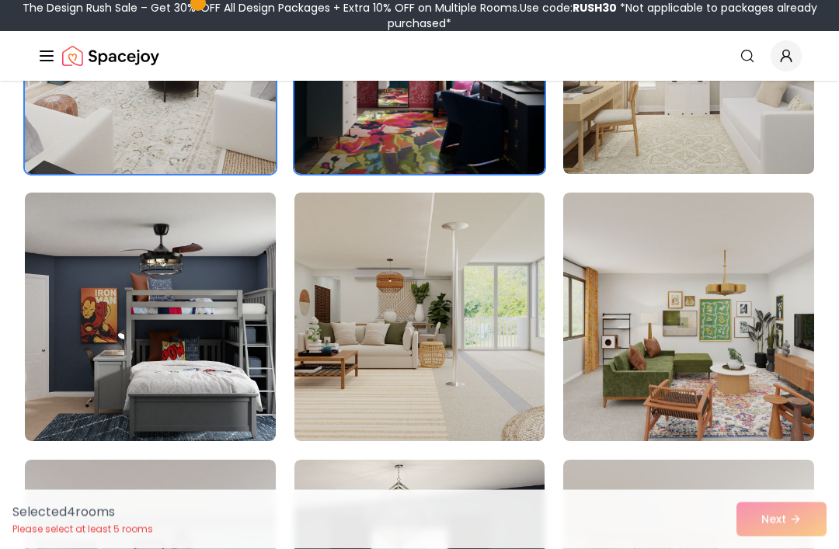
scroll to position [1107, 0]
click at [490, 257] on img at bounding box center [420, 317] width 251 height 249
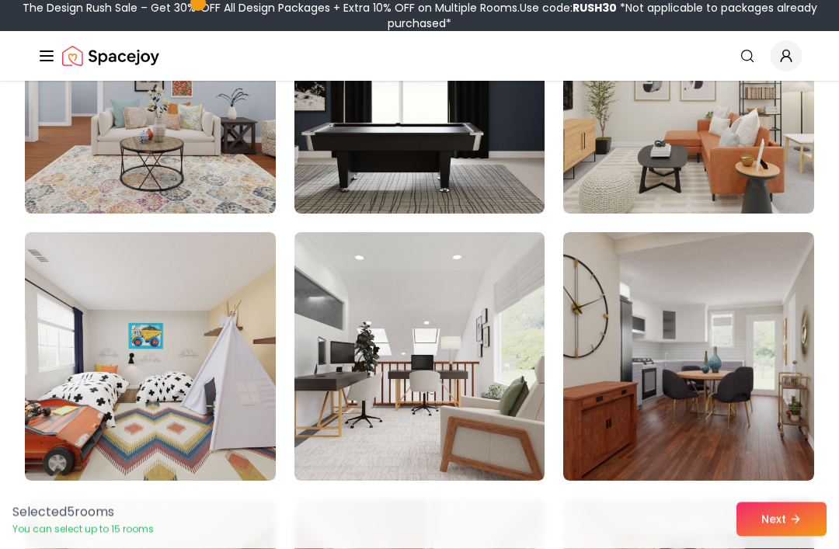
scroll to position [1602, 0]
click at [220, 323] on img at bounding box center [150, 356] width 251 height 249
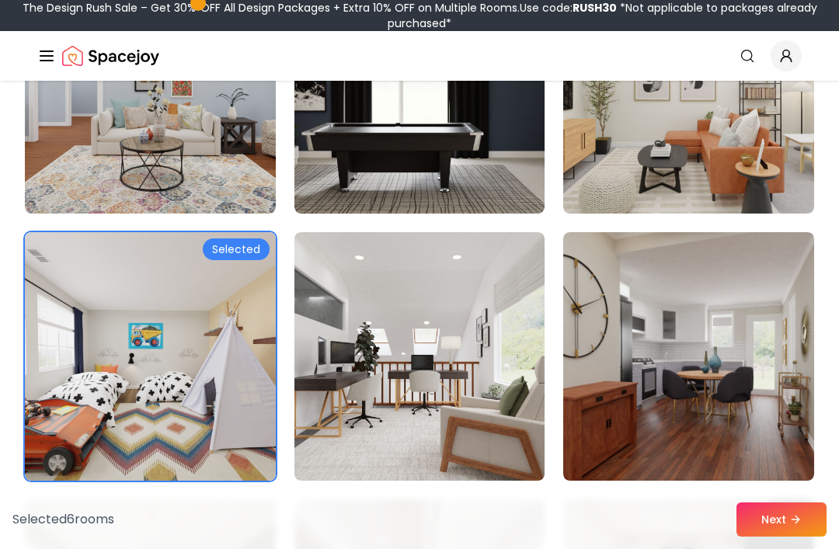
click at [469, 331] on img at bounding box center [420, 356] width 251 height 249
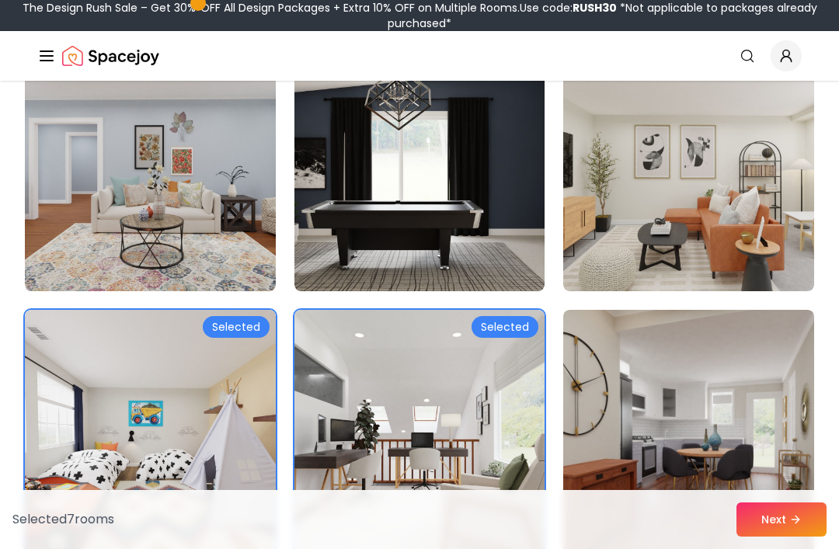
scroll to position [1498, 0]
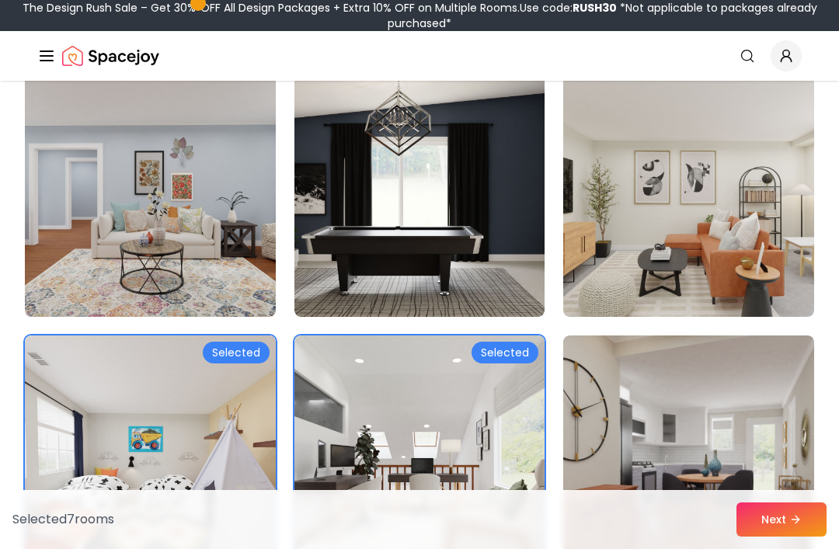
click at [228, 217] on img at bounding box center [150, 192] width 251 height 249
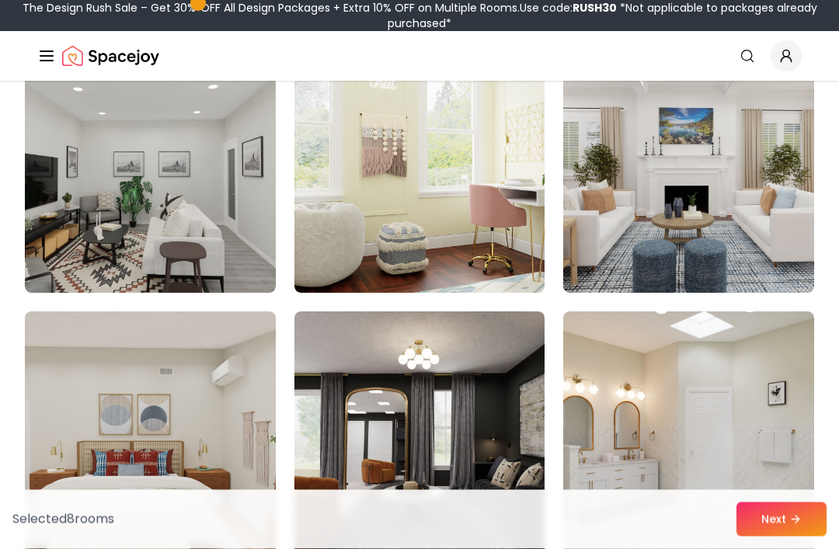
scroll to position [2596, 0]
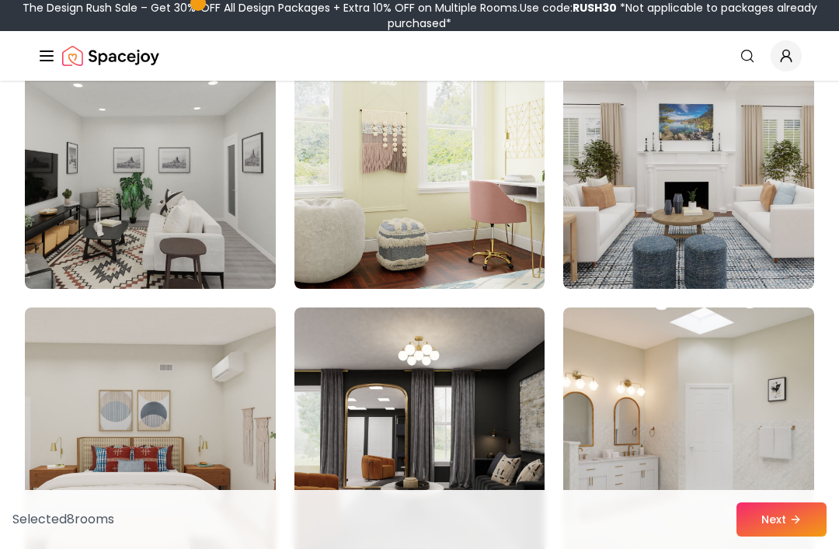
click at [473, 232] on img at bounding box center [420, 164] width 251 height 249
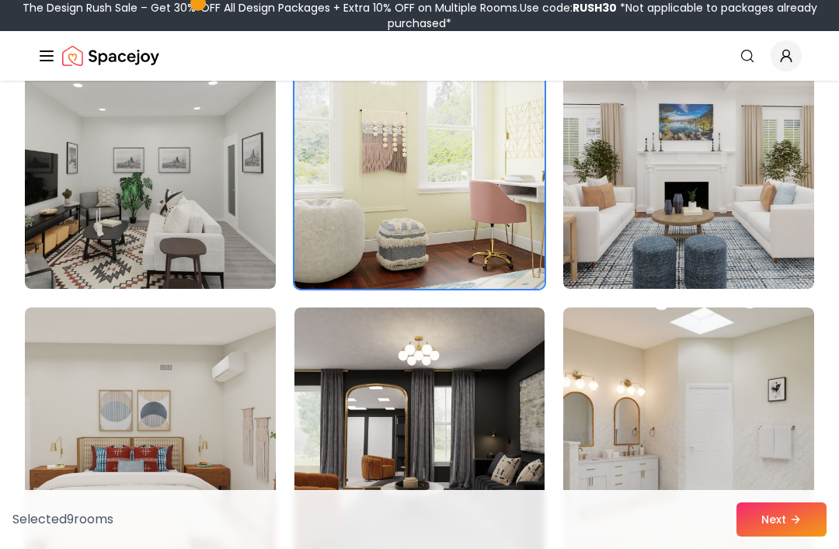
click at [759, 177] on img at bounding box center [688, 164] width 251 height 249
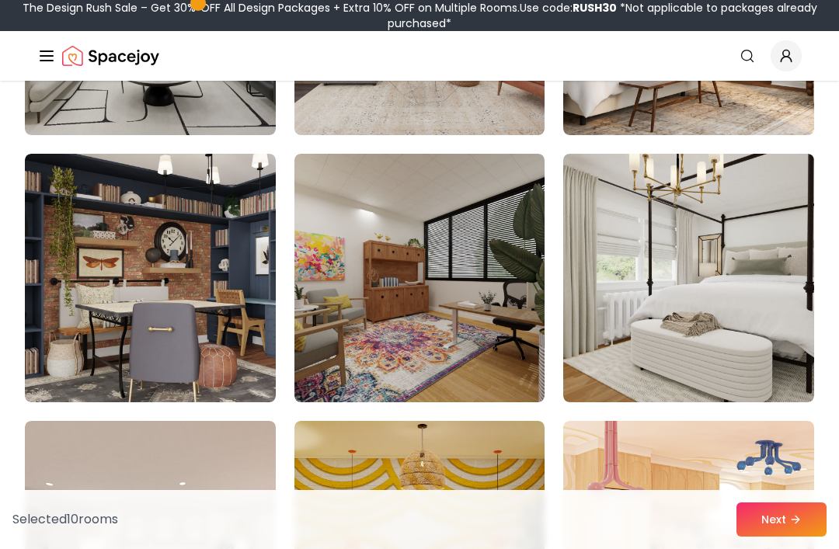
scroll to position [3810, 0]
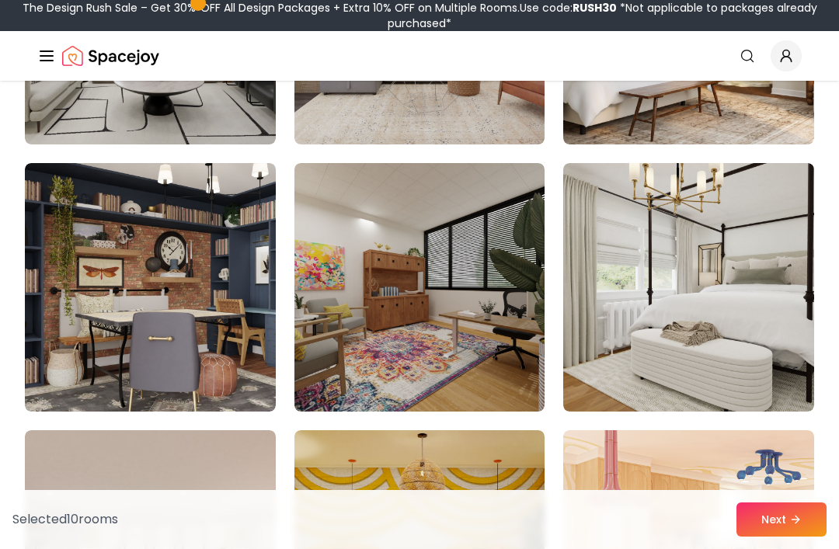
click at [177, 312] on img at bounding box center [150, 287] width 251 height 249
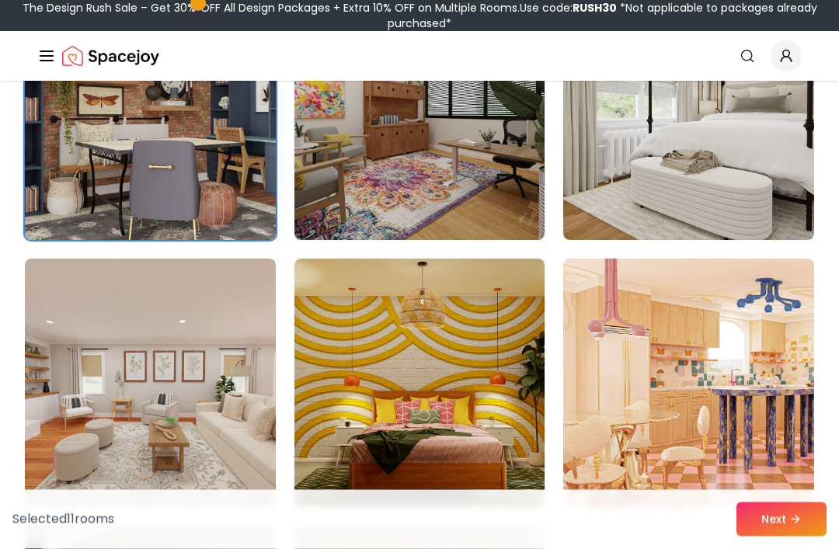
scroll to position [3992, 0]
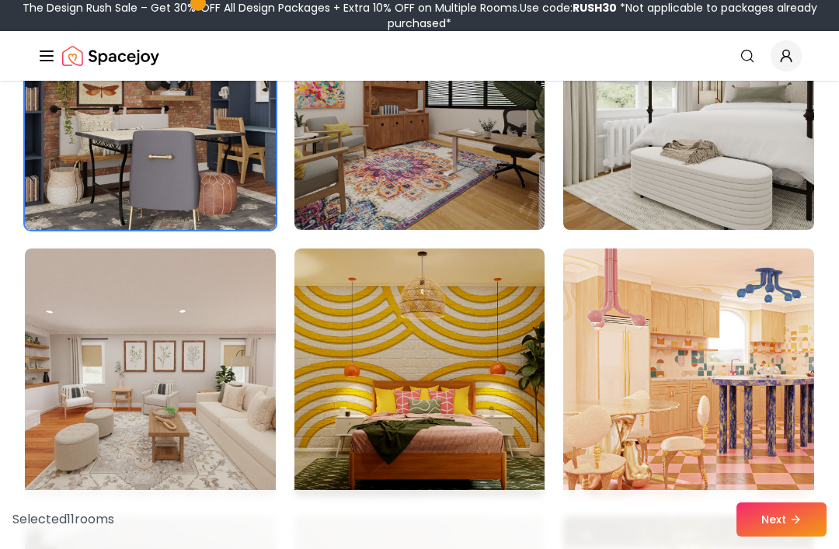
click at [771, 357] on img at bounding box center [688, 373] width 251 height 249
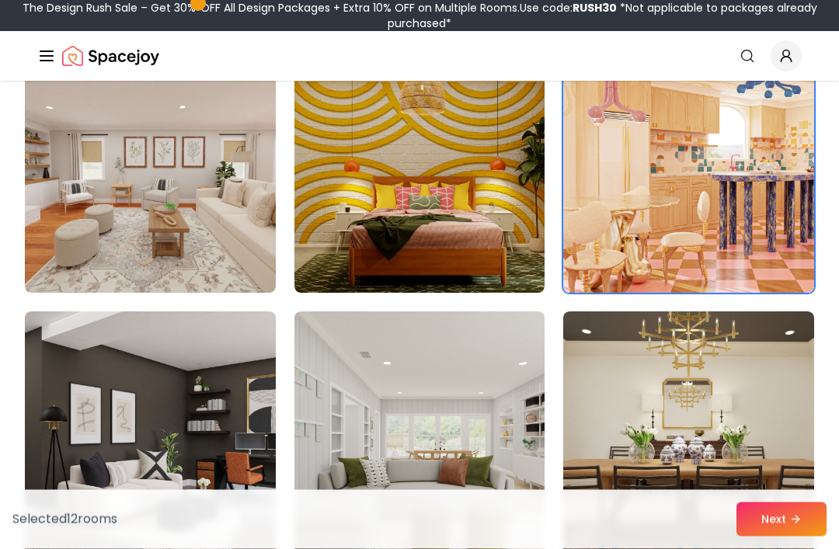
scroll to position [4196, 0]
click at [225, 215] on img at bounding box center [150, 168] width 251 height 249
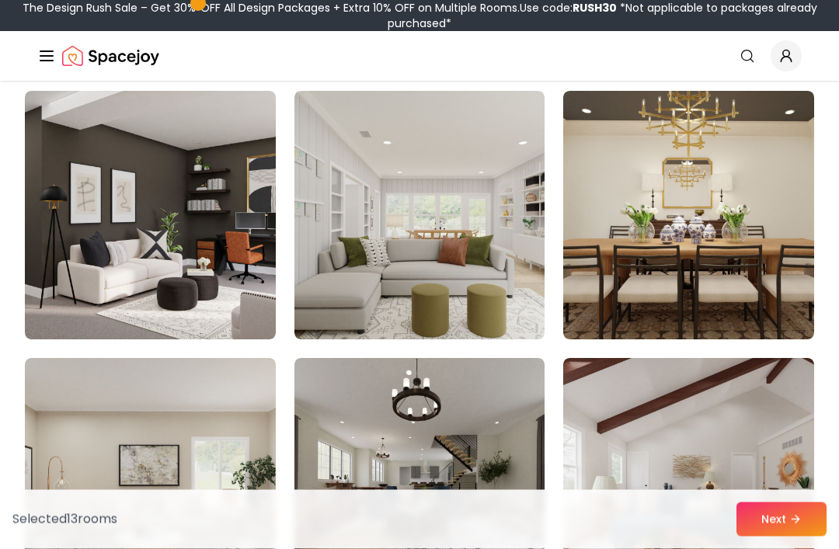
scroll to position [4418, 0]
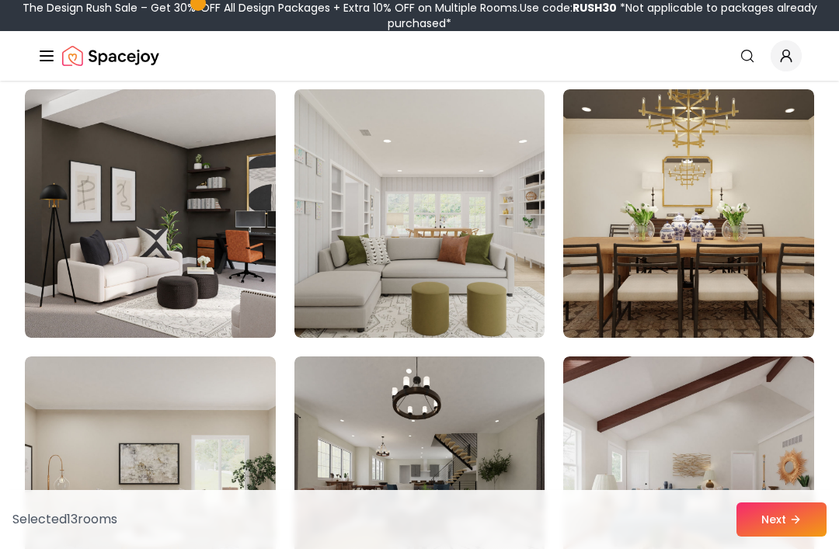
click at [758, 459] on img at bounding box center [688, 481] width 251 height 249
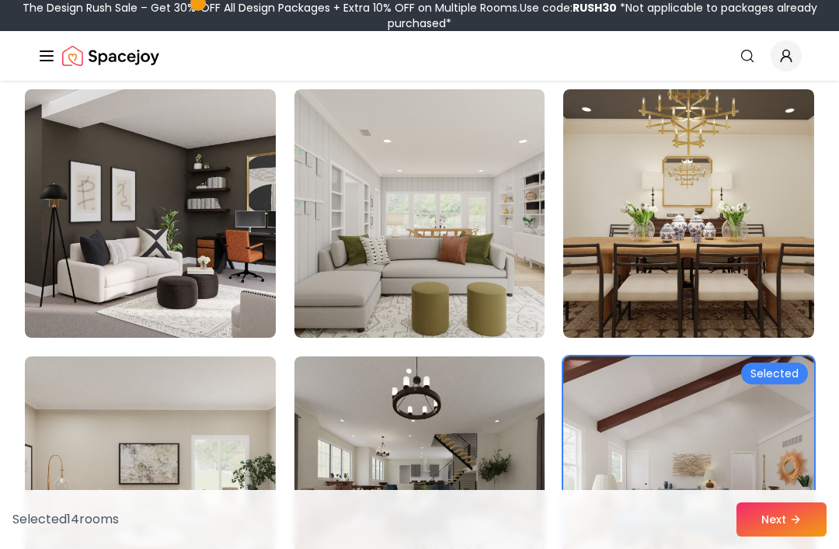
click at [809, 537] on button "Next" at bounding box center [782, 520] width 90 height 34
